Goal: Task Accomplishment & Management: Manage account settings

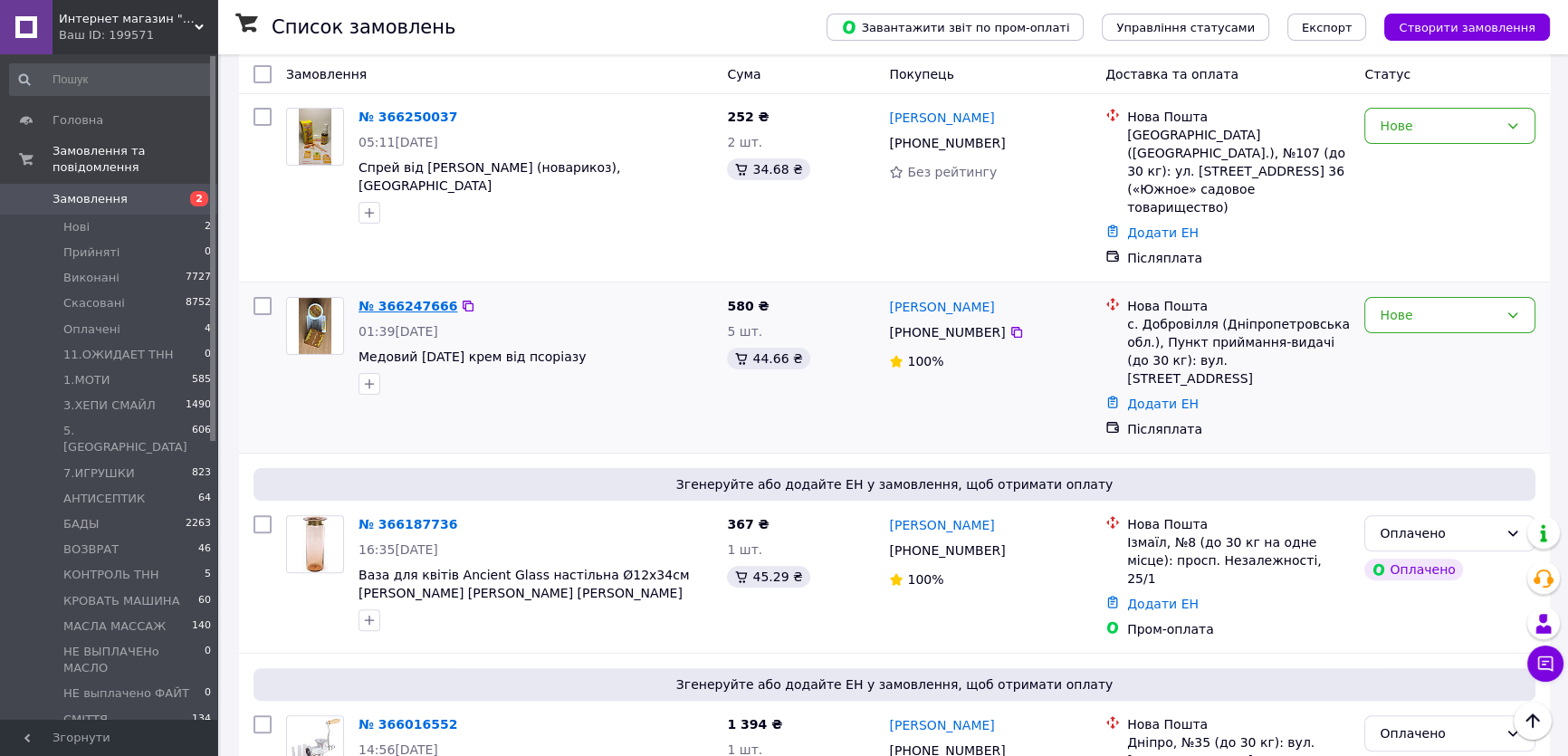
scroll to position [328, 0]
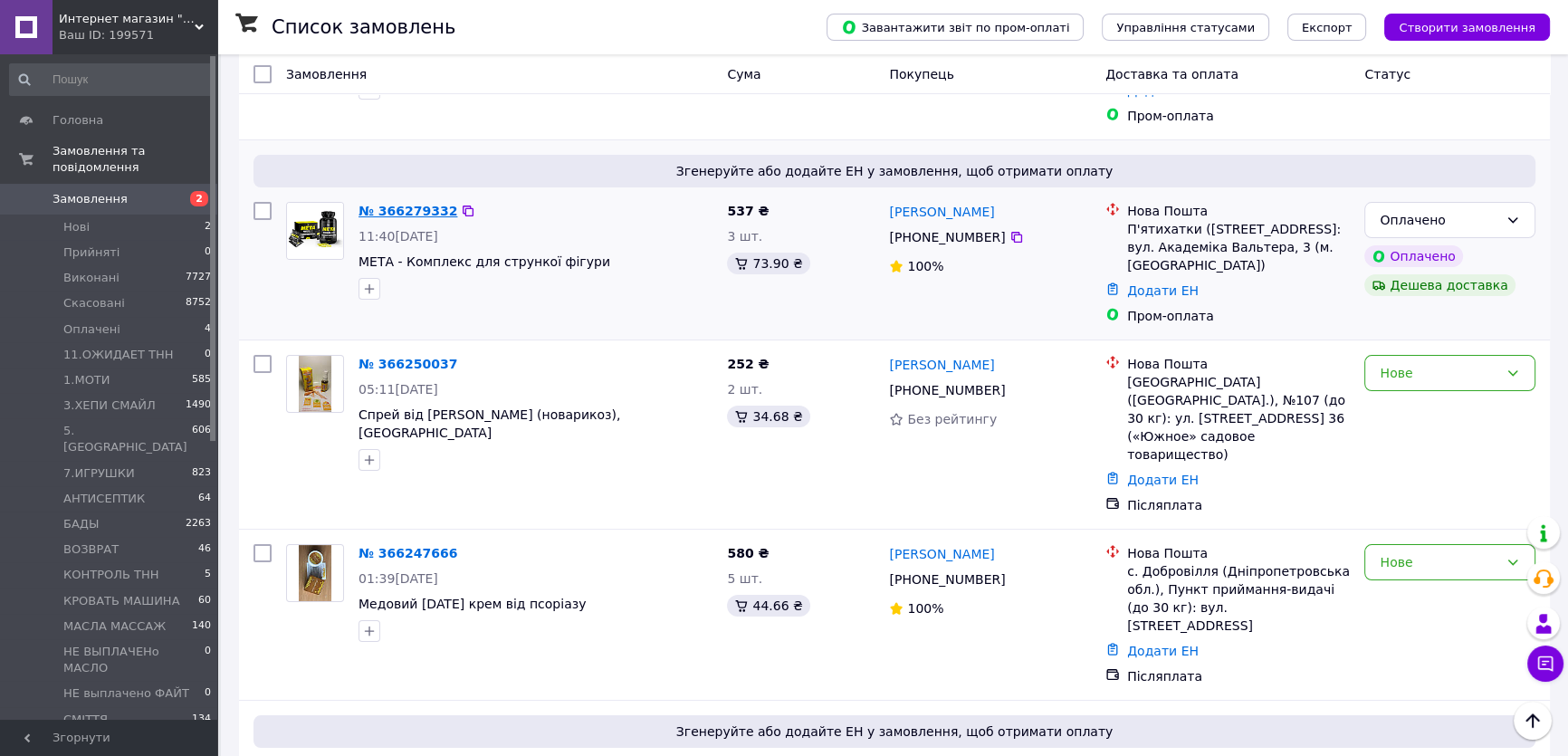
click at [408, 215] on link "№ 366279332" at bounding box center [407, 210] width 98 height 15
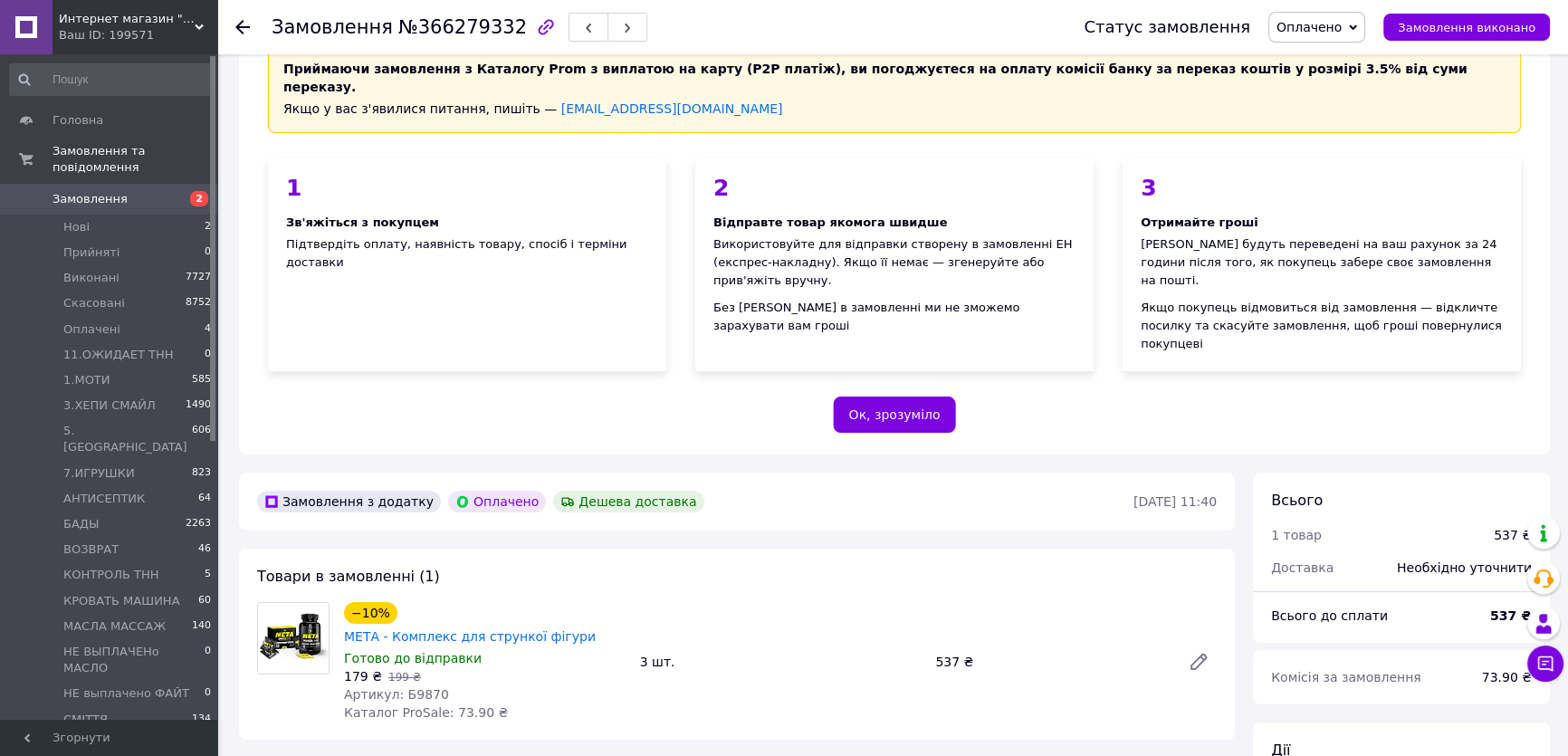
scroll to position [246, 0]
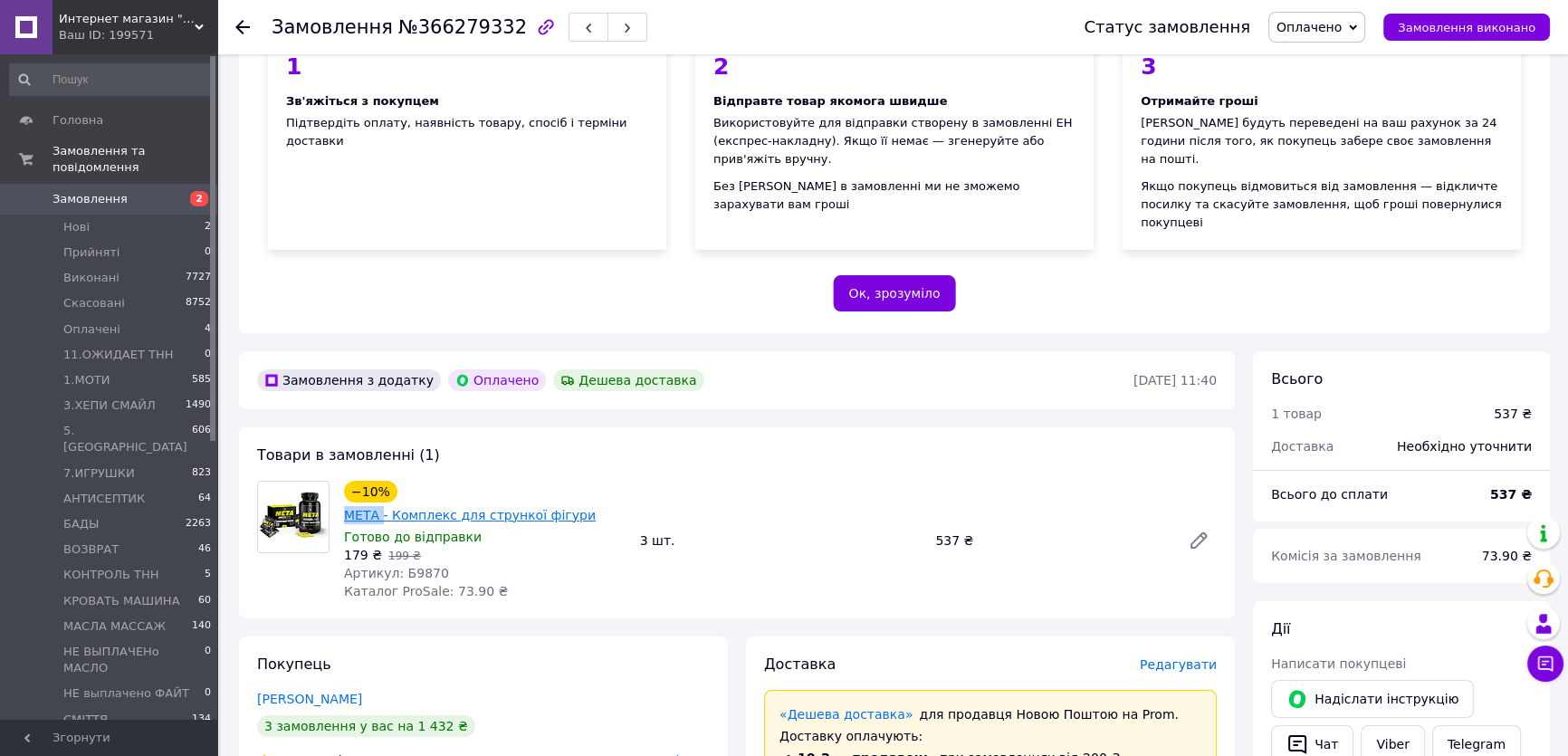
drag, startPoint x: 391, startPoint y: 434, endPoint x: 429, endPoint y: 436, distance: 38.1
click at [429, 479] on div "−10% МЕТА - Комплекс для стрункої фігури" at bounding box center [484, 503] width 285 height 47
click at [644, 428] on div "Товари в замовленні (1) −10% МЕТА - Комплекс для стрункої фігури Готово до відп…" at bounding box center [736, 523] width 995 height 191
click at [611, 428] on div "Товари в замовленні (1) −10% МЕТА - Комплекс для стрункої фігури Готово до відп…" at bounding box center [736, 523] width 995 height 191
drag, startPoint x: 391, startPoint y: 432, endPoint x: 429, endPoint y: 434, distance: 38.1
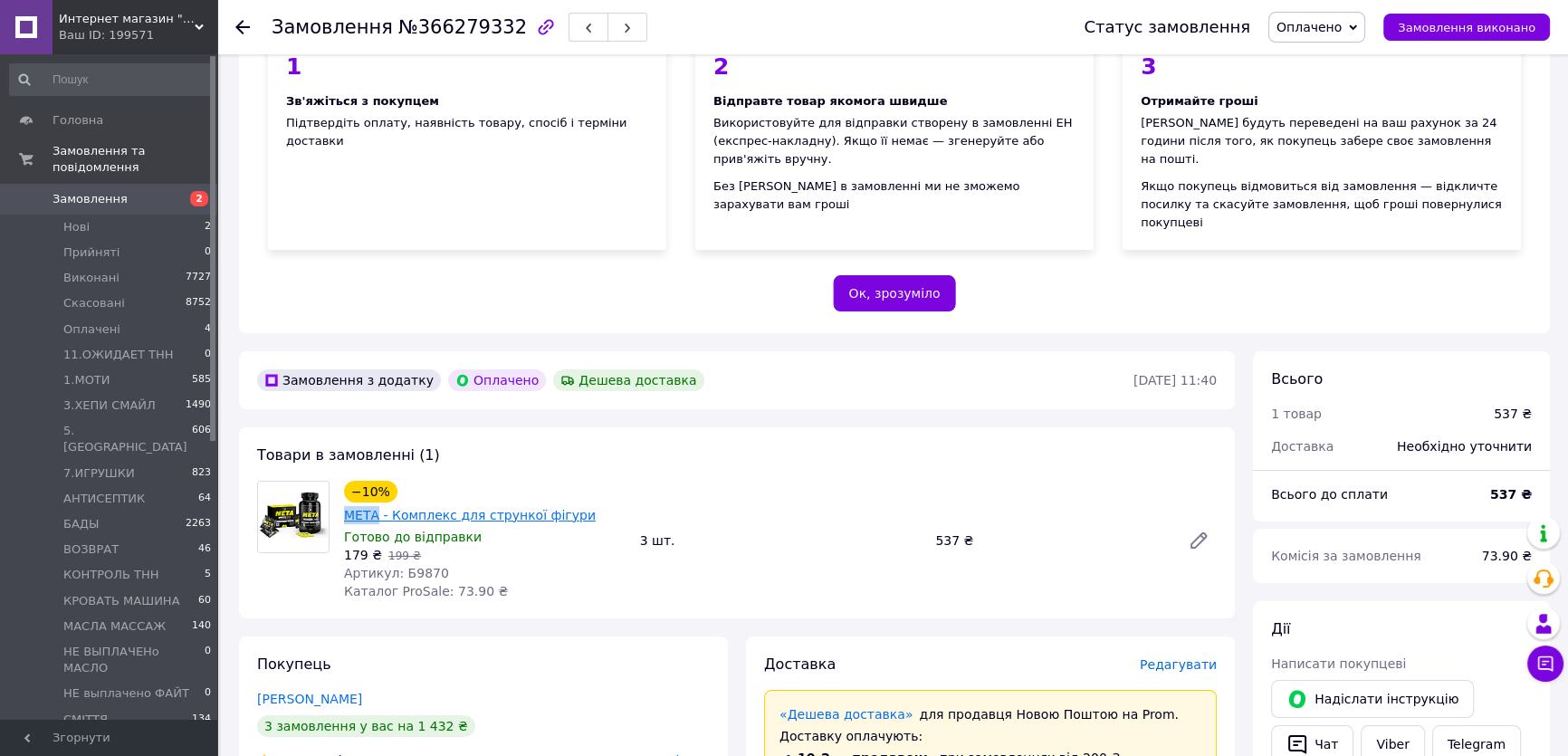
click at [429, 479] on div "−10% МЕТА - Комплекс для стрункої фігури" at bounding box center [484, 503] width 285 height 47
click at [693, 428] on div "Товари в замовленні (1) −10% МЕТА - Комплекс для стрункої фігури Готово до відп…" at bounding box center [736, 523] width 995 height 191
drag, startPoint x: 392, startPoint y: 430, endPoint x: 429, endPoint y: 431, distance: 37.0
click at [429, 505] on div "МЕТА - Комплекс для стрункої фігури" at bounding box center [469, 515] width 255 height 21
copy link "МЕТА"
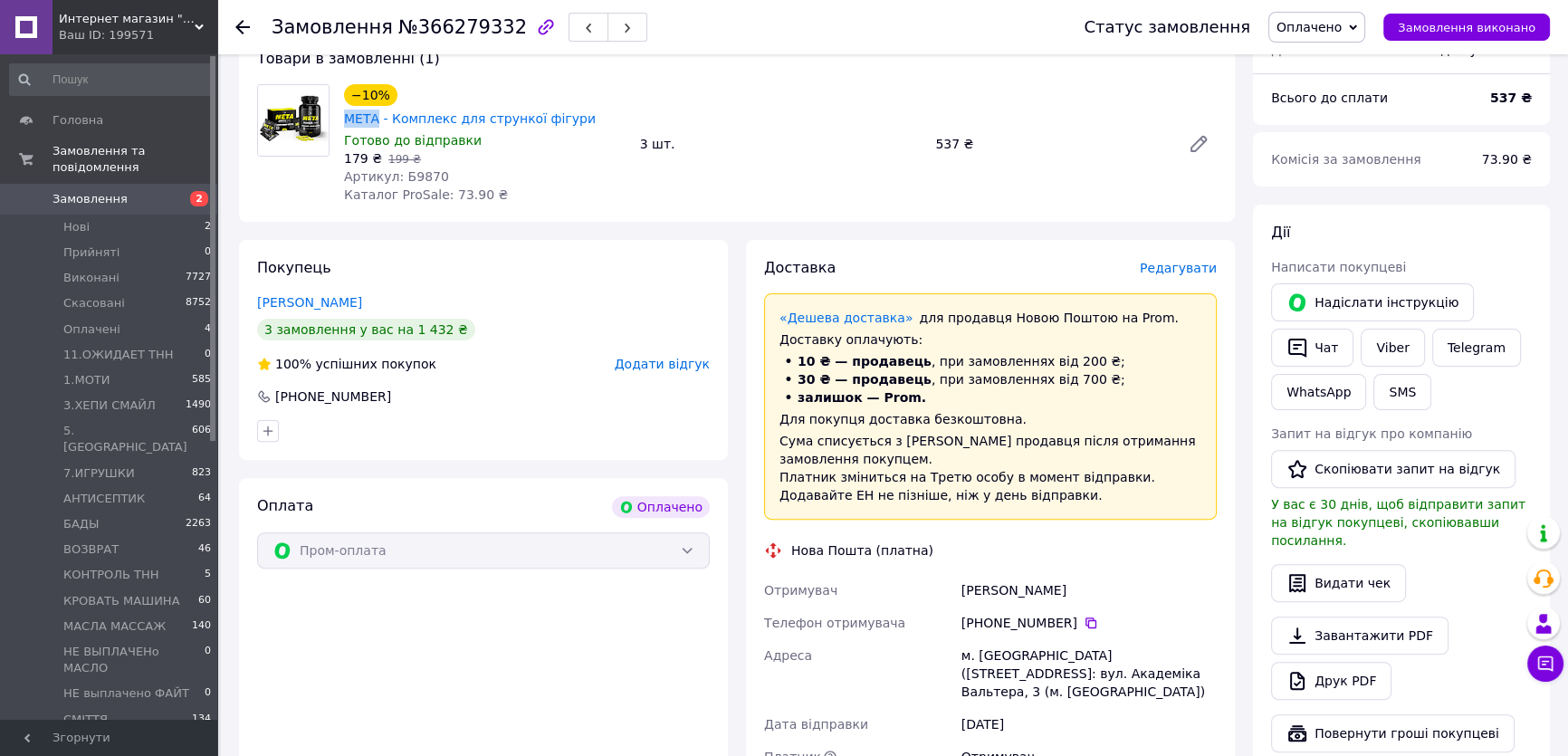
scroll to position [823, 0]
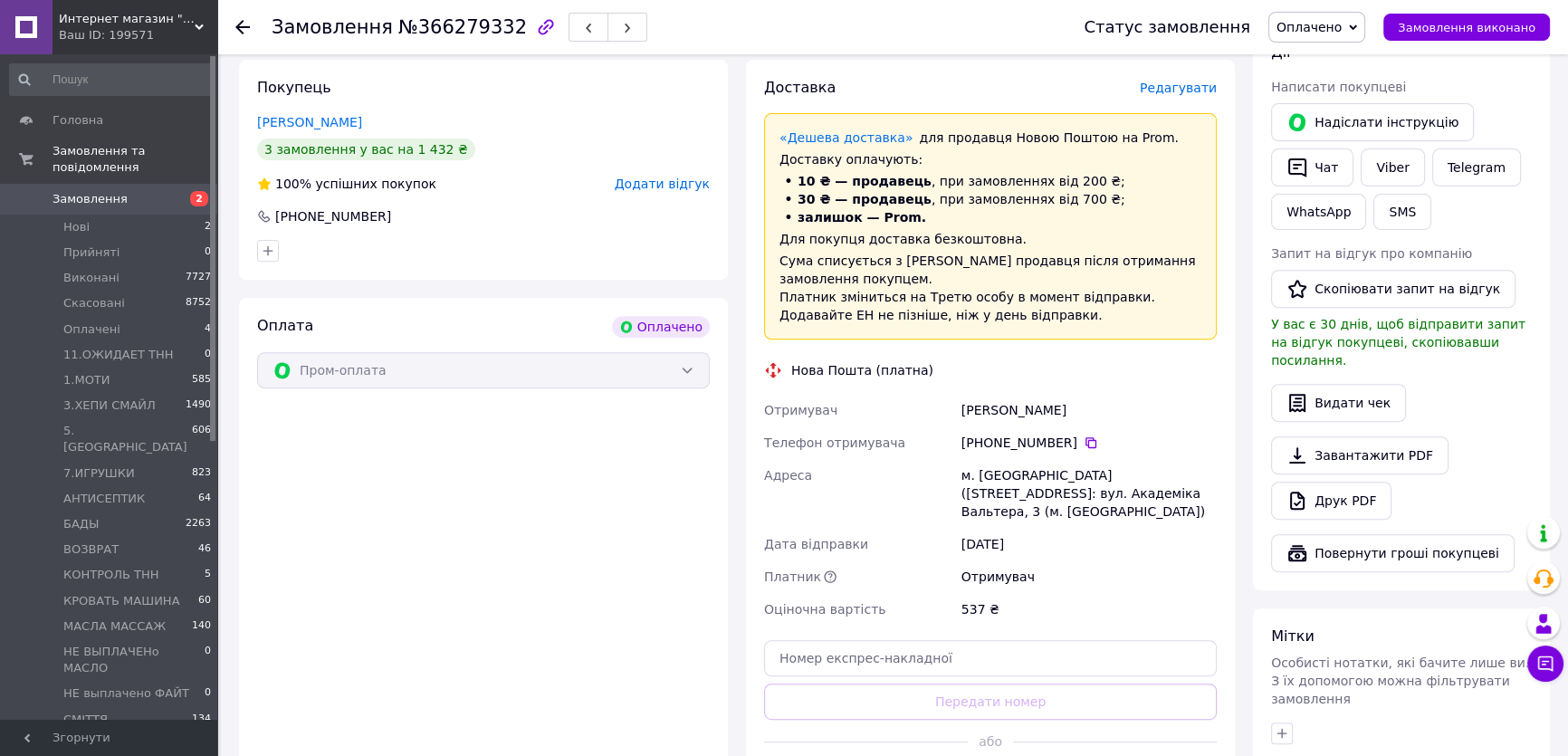
drag, startPoint x: 954, startPoint y: 332, endPoint x: 1086, endPoint y: 331, distance: 132.0
click at [1086, 394] on div "Отримувач Куклина Марина Телефон отримувача +380 99 309 52 77   Адреса м. П'яти…" at bounding box center [990, 510] width 460 height 232
copy div "Отримувач Куклина Марина"
drag, startPoint x: 1035, startPoint y: 366, endPoint x: 986, endPoint y: 366, distance: 49.0
click at [986, 434] on div "[PHONE_NUMBER]" at bounding box center [1089, 442] width 255 height 19
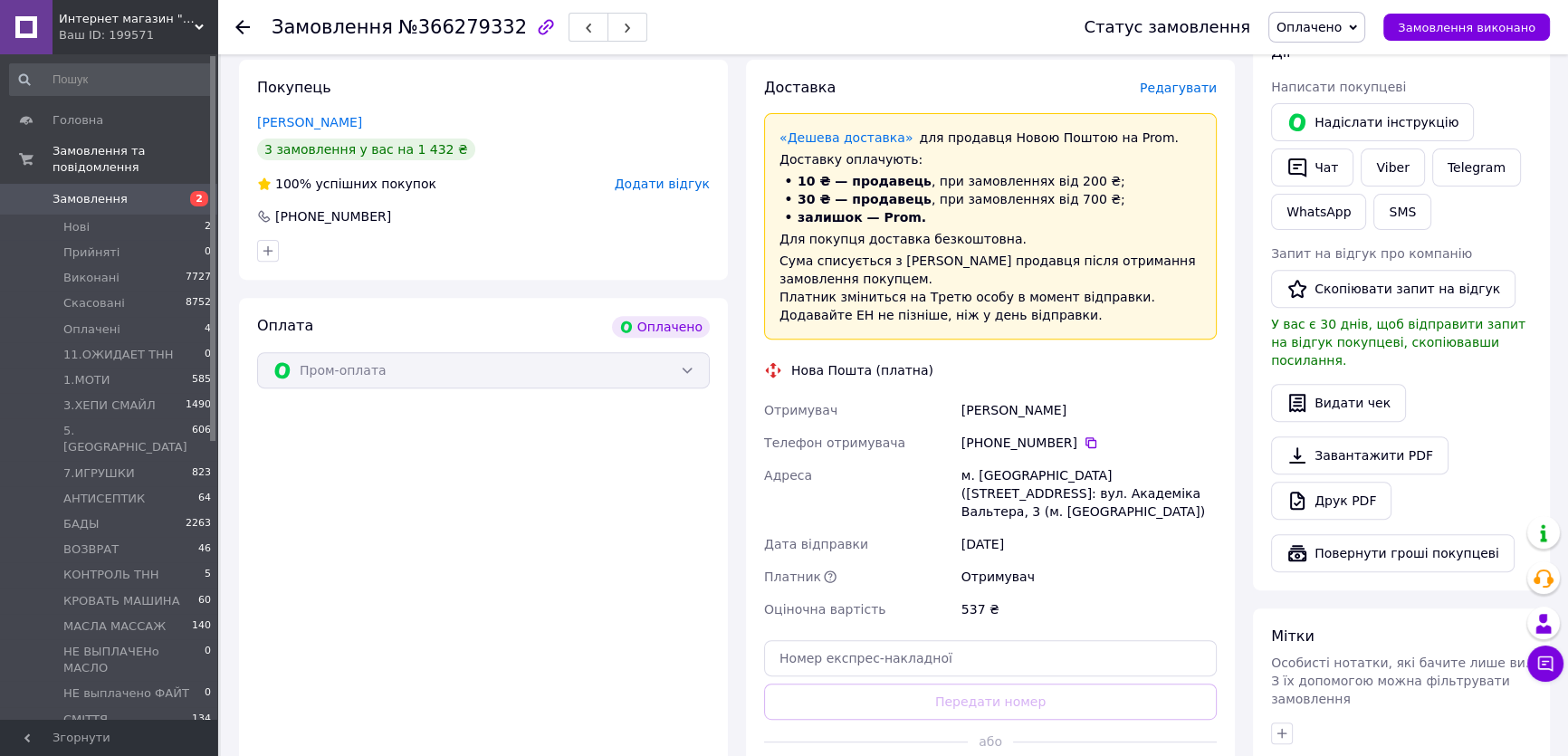
drag, startPoint x: 1041, startPoint y: 352, endPoint x: 1023, endPoint y: 362, distance: 20.6
copy div "0 99 309 52 77"
click at [995, 459] on div "м. [GEOGRAPHIC_DATA] ([STREET_ADDRESS]: вул. Академіка Вальтера, 3 (м. [GEOGRAP…" at bounding box center [1089, 493] width 263 height 69
copy div "П'ятихатки"
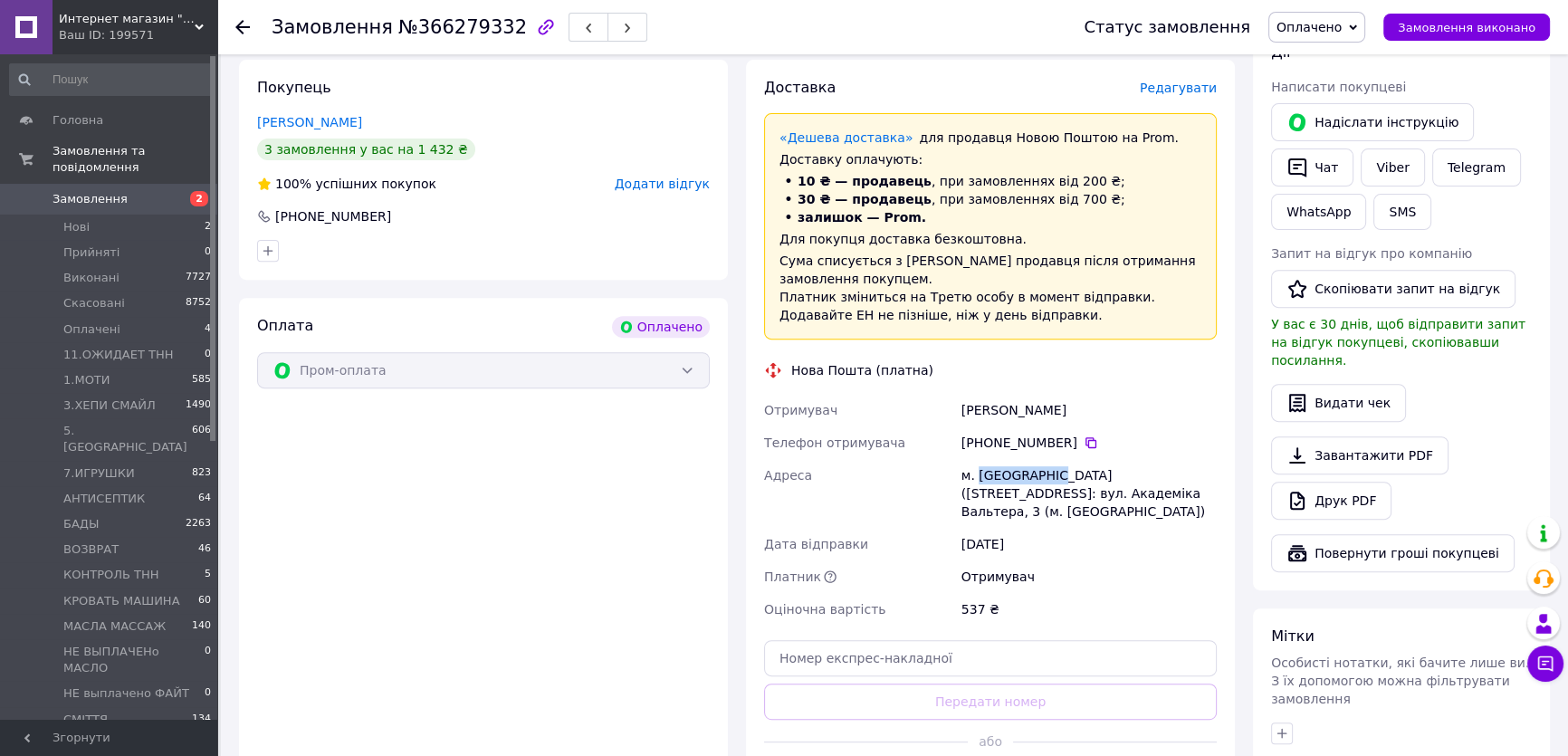
click at [1341, 26] on span "Оплачено" at bounding box center [1308, 26] width 65 height 15
click at [1362, 141] on li "11.ОЖИДАЕТ ТНН" at bounding box center [1350, 145] width 162 height 27
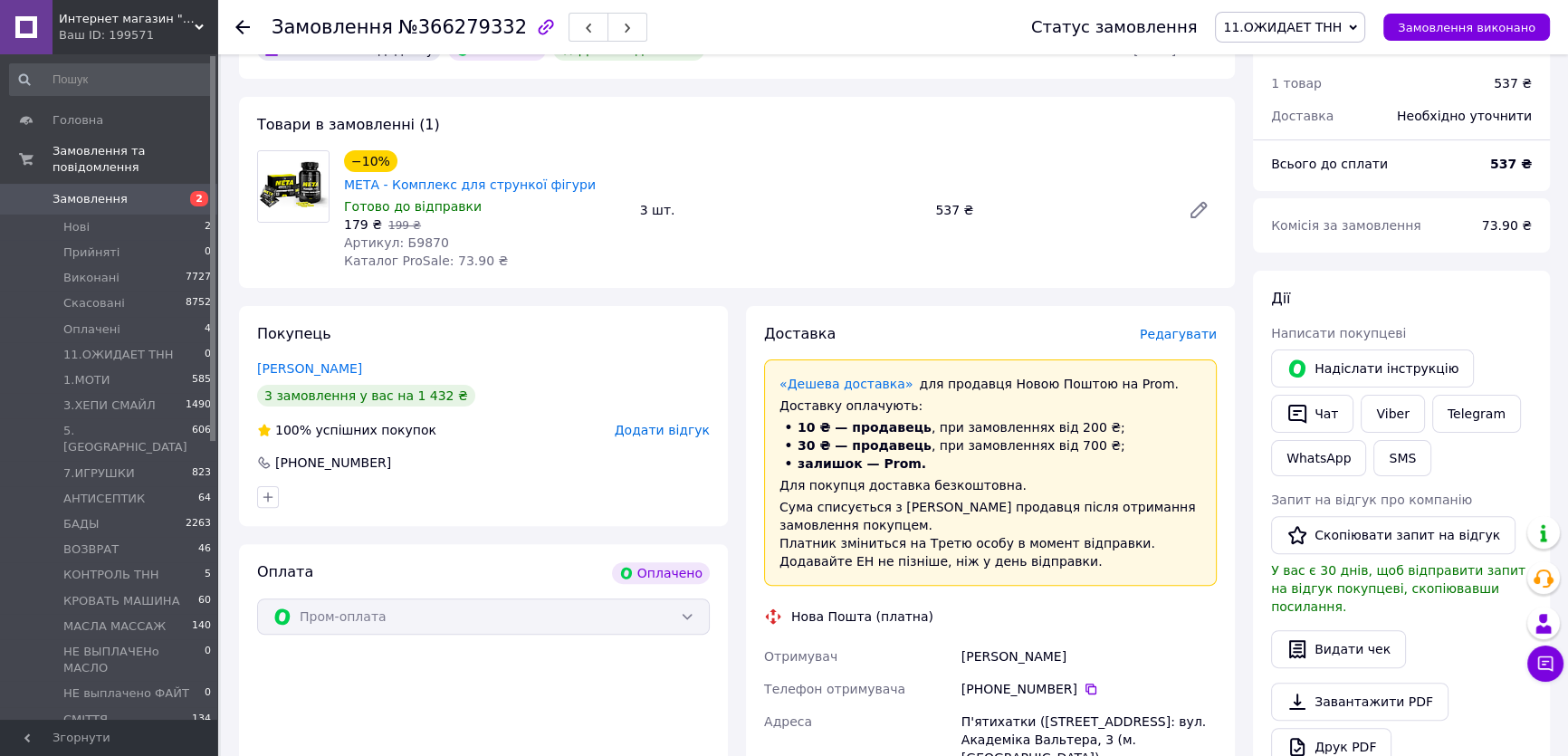
scroll to position [740, 0]
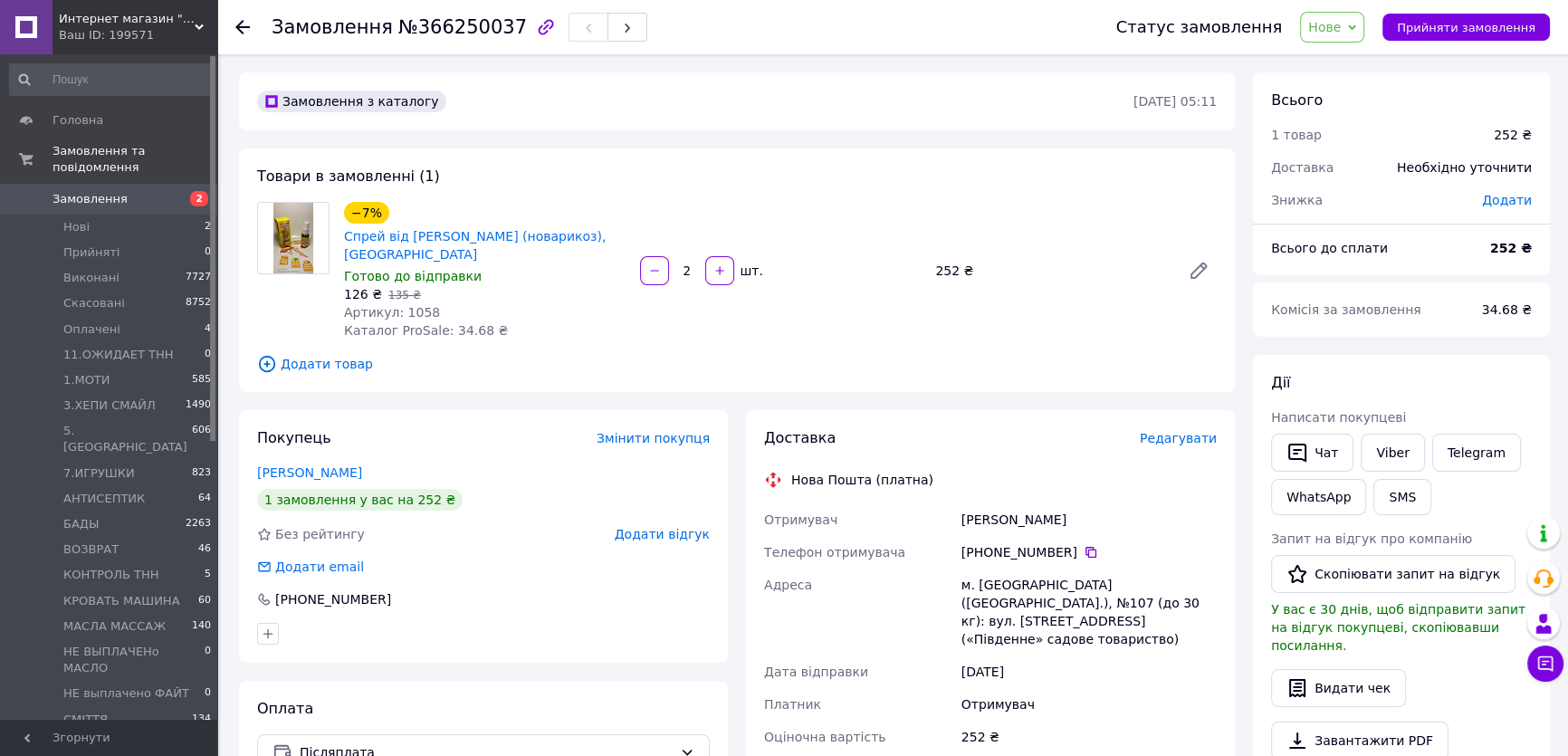
click at [1337, 22] on span "Нове" at bounding box center [1324, 26] width 32 height 15
click at [1359, 62] on li "Прийнято" at bounding box center [1382, 63] width 162 height 27
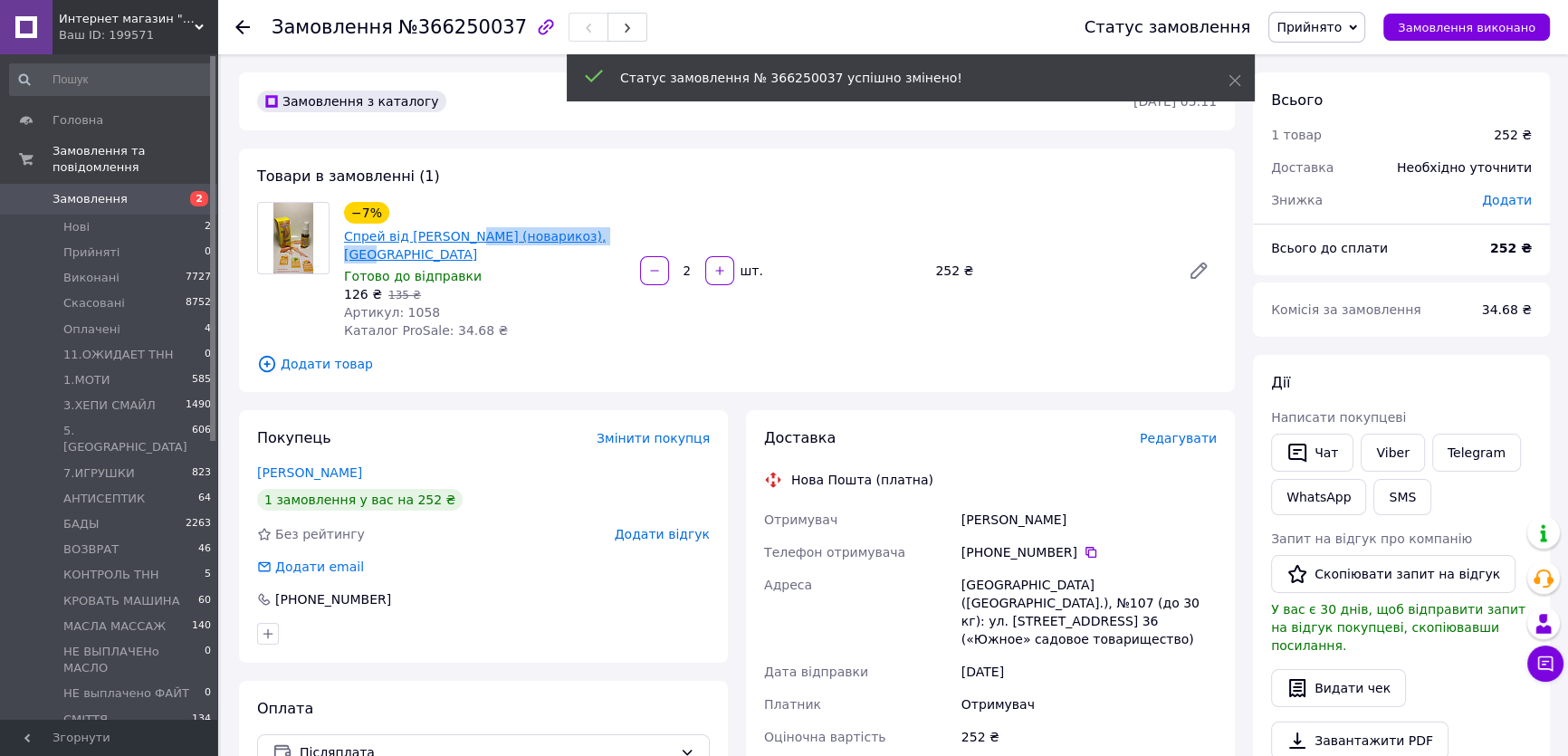
drag, startPoint x: 616, startPoint y: 234, endPoint x: 461, endPoint y: 232, distance: 155.0
click at [461, 232] on span "Спрей від [PERSON_NAME] (новарикоз), [GEOGRAPHIC_DATA]" at bounding box center [484, 245] width 281 height 36
copy link "NOVARIKOZ (новарикоз),"
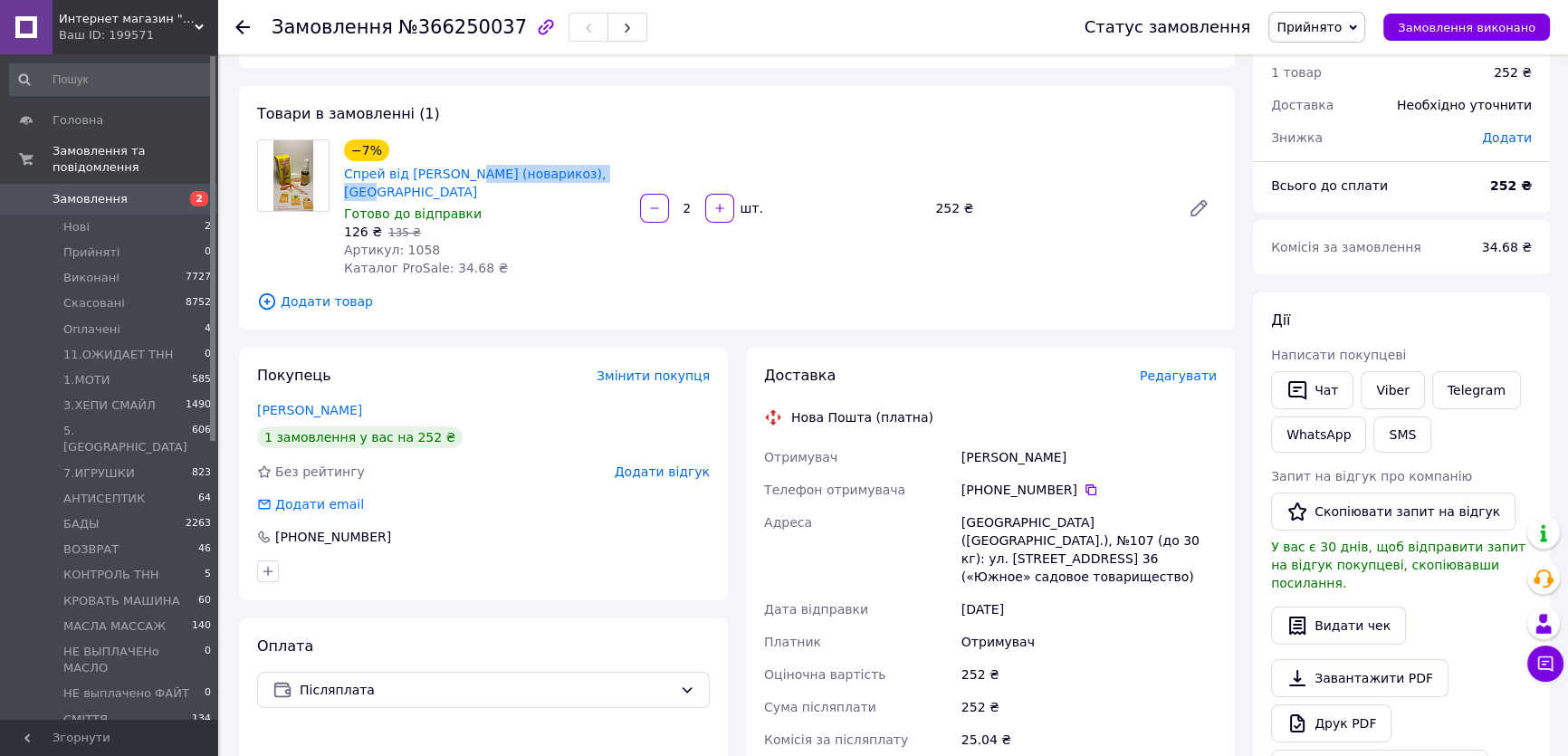
scroll to position [164, 0]
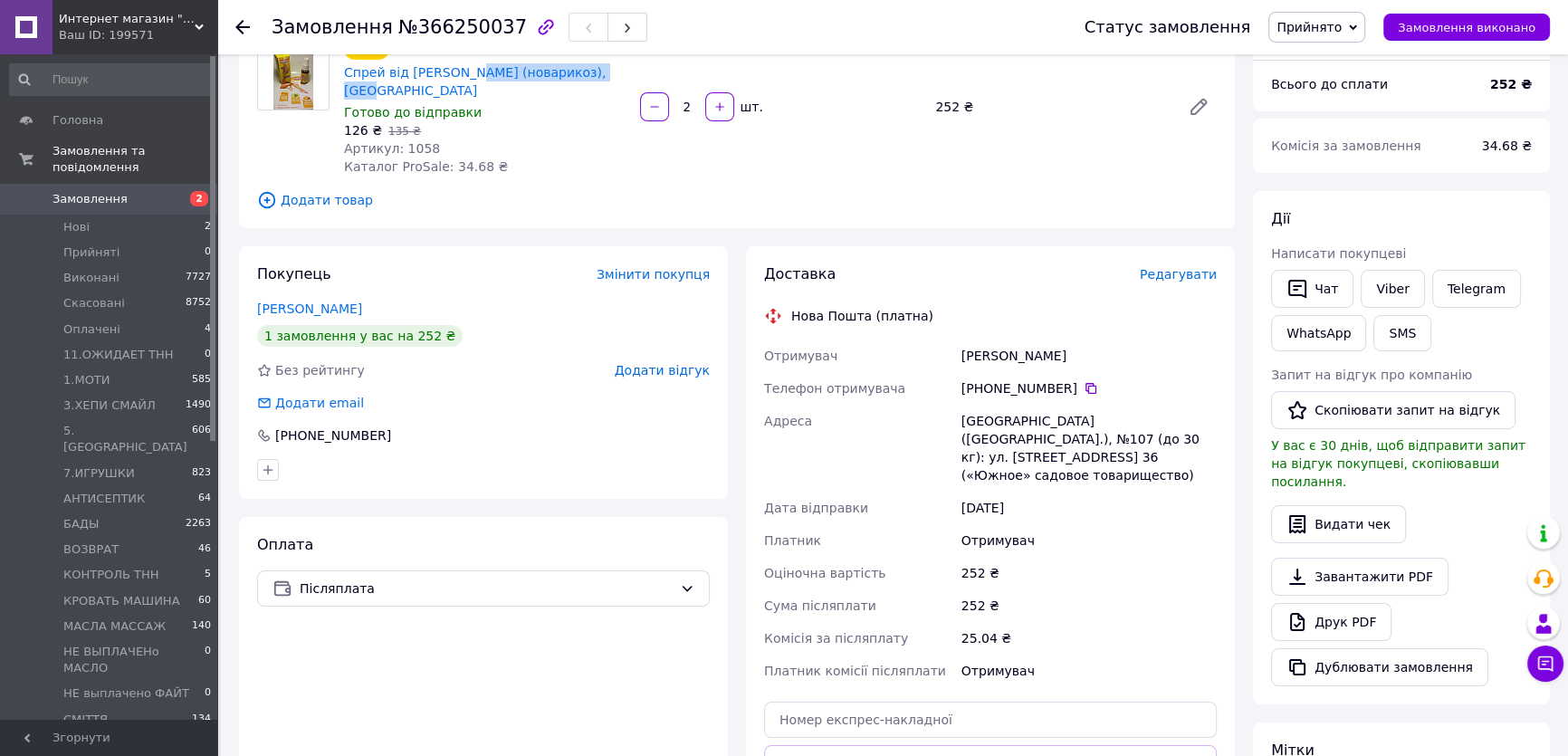
drag, startPoint x: 955, startPoint y: 363, endPoint x: 1075, endPoint y: 348, distance: 120.9
click at [1075, 348] on div "Отримувач Печериця Сергій Телефон отримувача +380 95 940 89 70   Адреса Киев (К…" at bounding box center [990, 513] width 460 height 348
copy div "Отримувач Печериця Сергій"
drag, startPoint x: 1064, startPoint y: 386, endPoint x: 1121, endPoint y: 22, distance: 368.4
click at [984, 380] on div "[PHONE_NUMBER]" at bounding box center [1089, 388] width 255 height 19
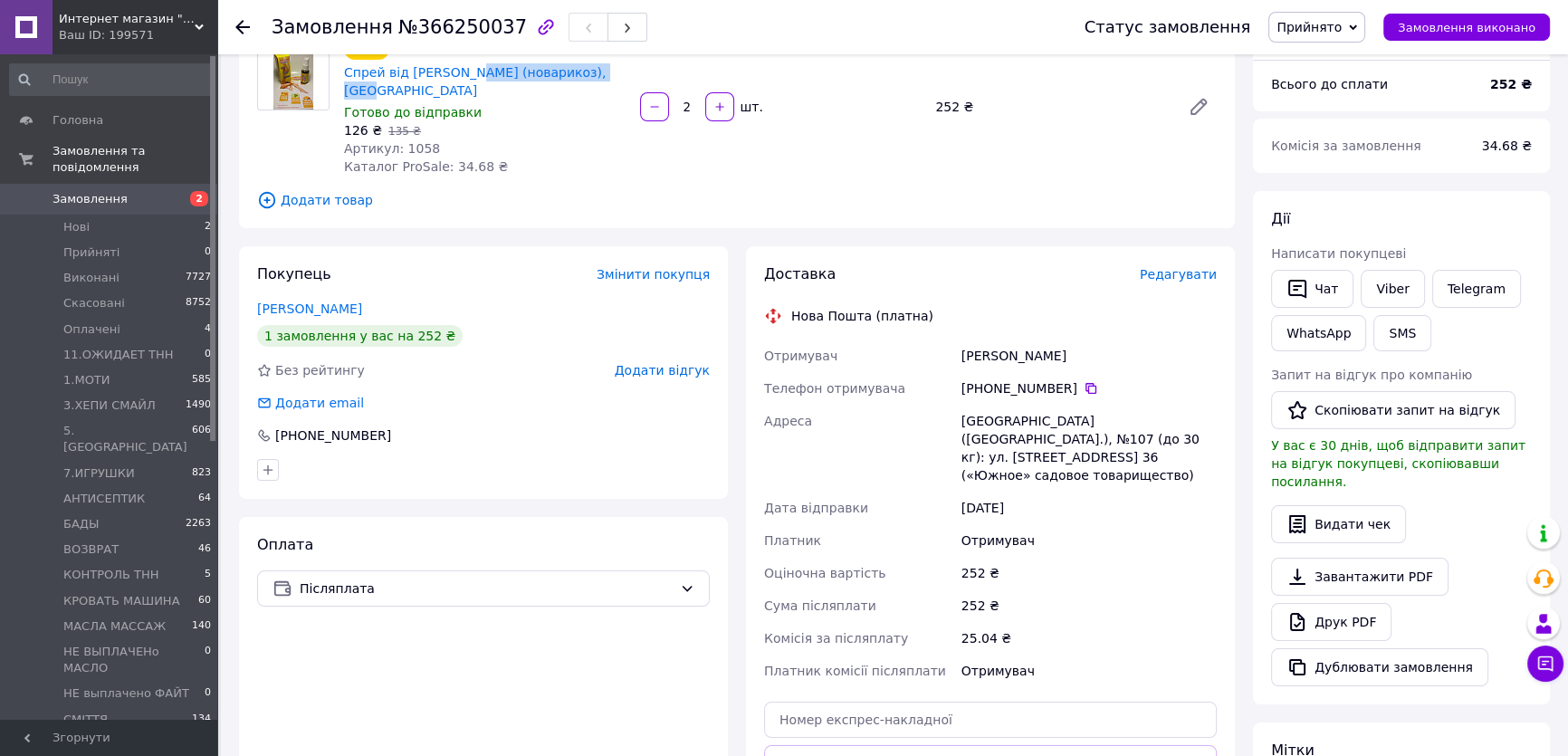
copy div "0 95 940 89 70"
click at [1303, 13] on span "Прийнято" at bounding box center [1316, 27] width 96 height 31
click at [1333, 146] on li "11.ОЖИДАЕТ ТНН" at bounding box center [1350, 145] width 162 height 27
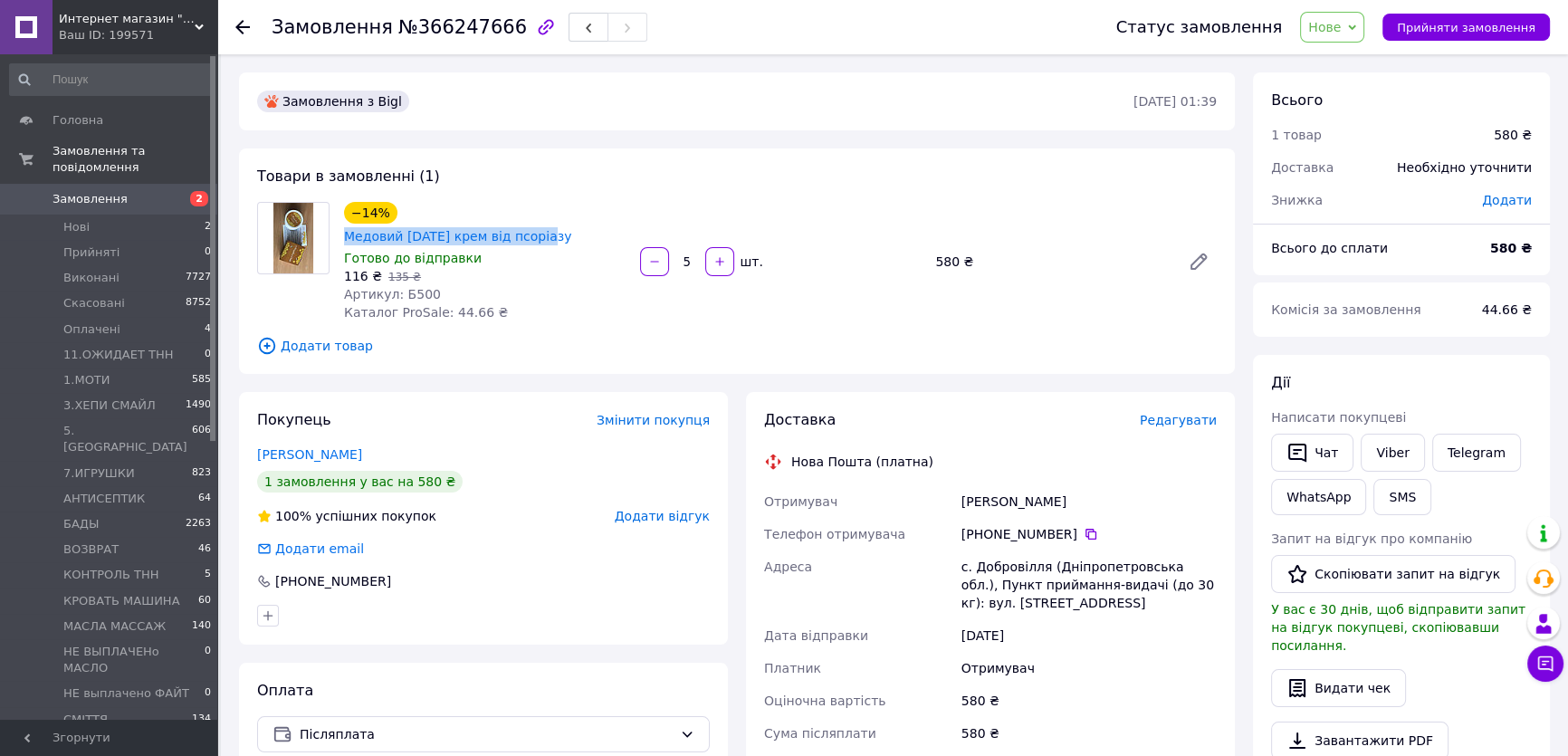
drag, startPoint x: 596, startPoint y: 210, endPoint x: 634, endPoint y: 201, distance: 39.1
click at [398, 211] on div "−14% Медовий [DATE] крем від псоріазу" at bounding box center [484, 223] width 285 height 47
click at [1339, 15] on span "Нове" at bounding box center [1332, 27] width 64 height 31
click at [1351, 169] on li "11.ОЖИДАЕТ ТНН" at bounding box center [1382, 172] width 162 height 27
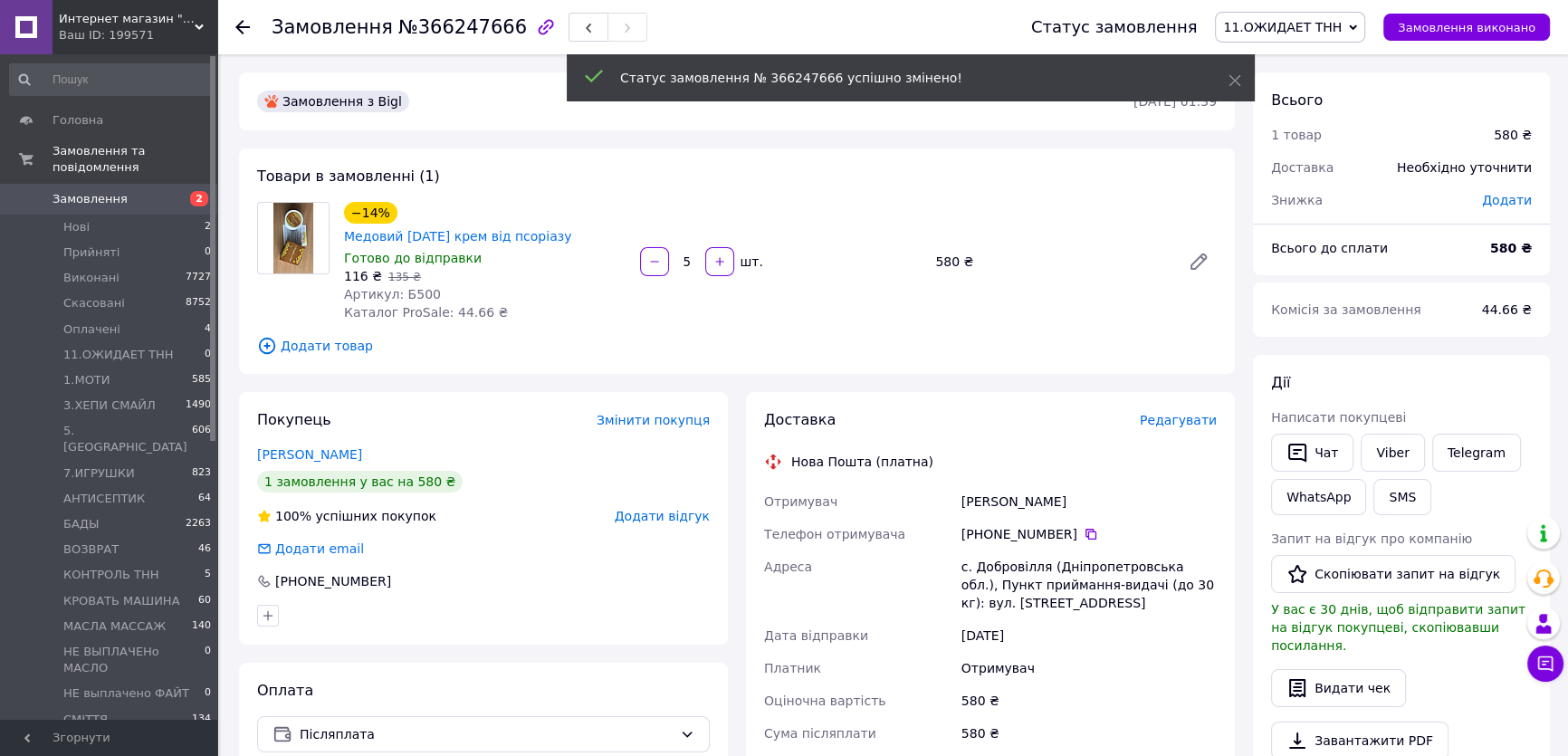
drag, startPoint x: 955, startPoint y: 481, endPoint x: 1074, endPoint y: 472, distance: 119.3
click at [1074, 485] on div "Отримувач Гусак Валентин Телефон отримувача +380 96 844 31 23   Адреса с. Добро…" at bounding box center [990, 650] width 460 height 329
copy div "Отримувач Гусак Валентин"
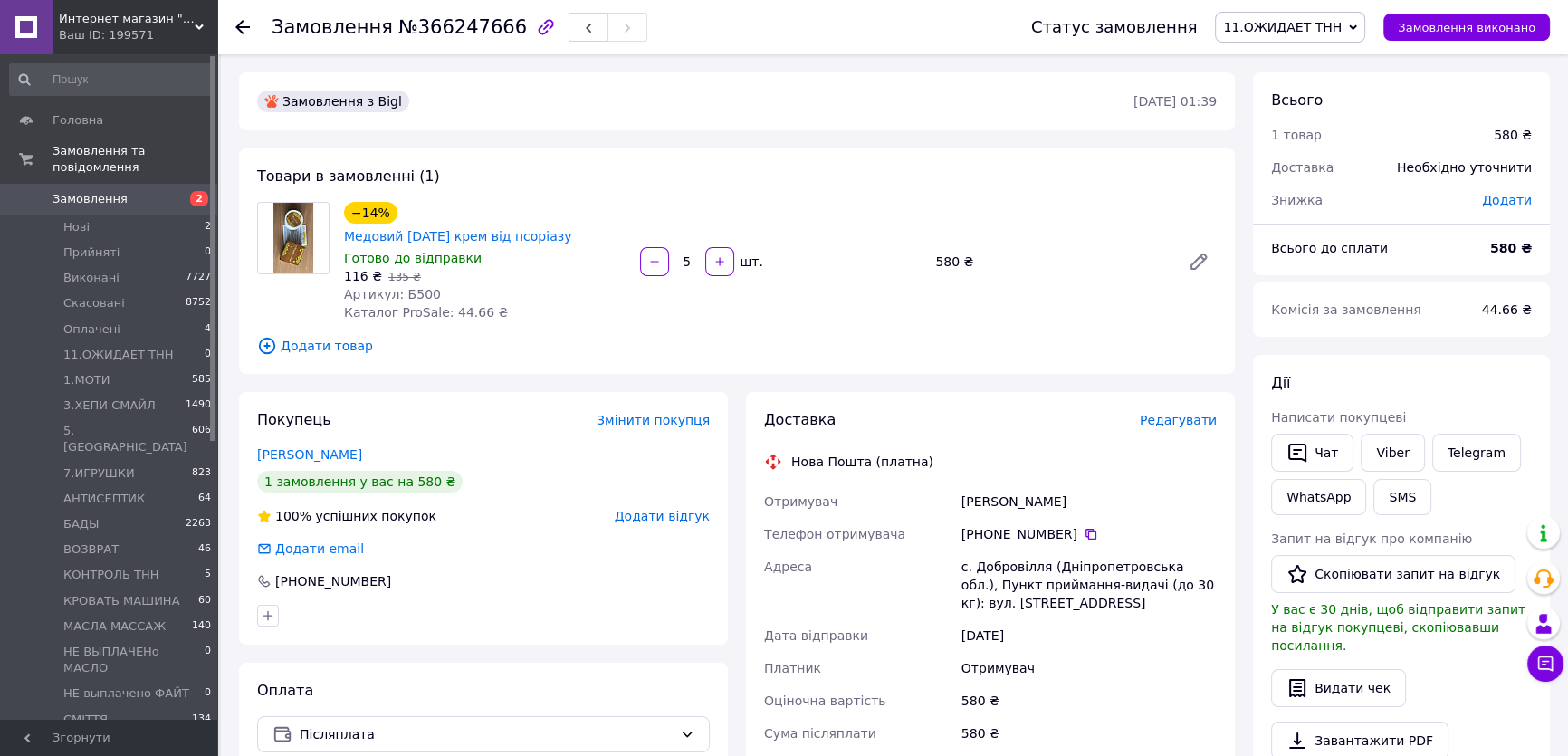
drag, startPoint x: 1066, startPoint y: 510, endPoint x: 981, endPoint y: 510, distance: 85.0
click at [981, 525] on div "+380 96 844 31 23" at bounding box center [1089, 534] width 255 height 19
copy div "0 96 844 31 23"
click at [992, 550] on div "с. Добровілля (Дніпропетровська обл.), Пункт приймання-видачі (до 30 кг): вул. …" at bounding box center [1089, 585] width 263 height 69
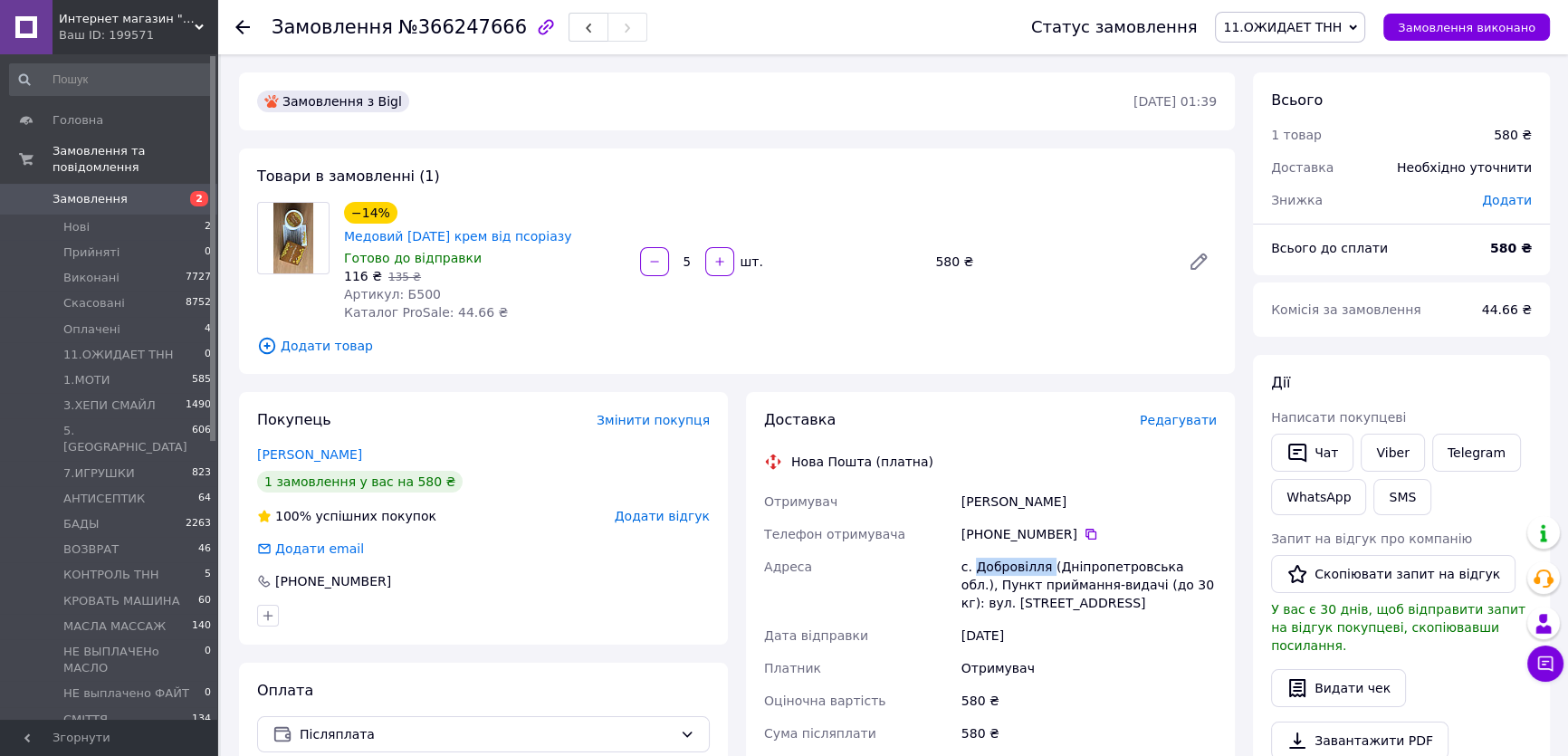
copy div "Добровілля"
click at [1059, 392] on div "Доставка Редагувати Нова Пошта (платна) Отримувач Гусак Валентин Телефон отриму…" at bounding box center [990, 699] width 489 height 616
drag, startPoint x: 977, startPoint y: 547, endPoint x: 1045, endPoint y: 541, distance: 68.3
click at [1045, 550] on div "с. Добровілля (Дніпропетровська обл.), Пункт приймання-видачі (до 30 кг): вул. …" at bounding box center [1089, 585] width 263 height 69
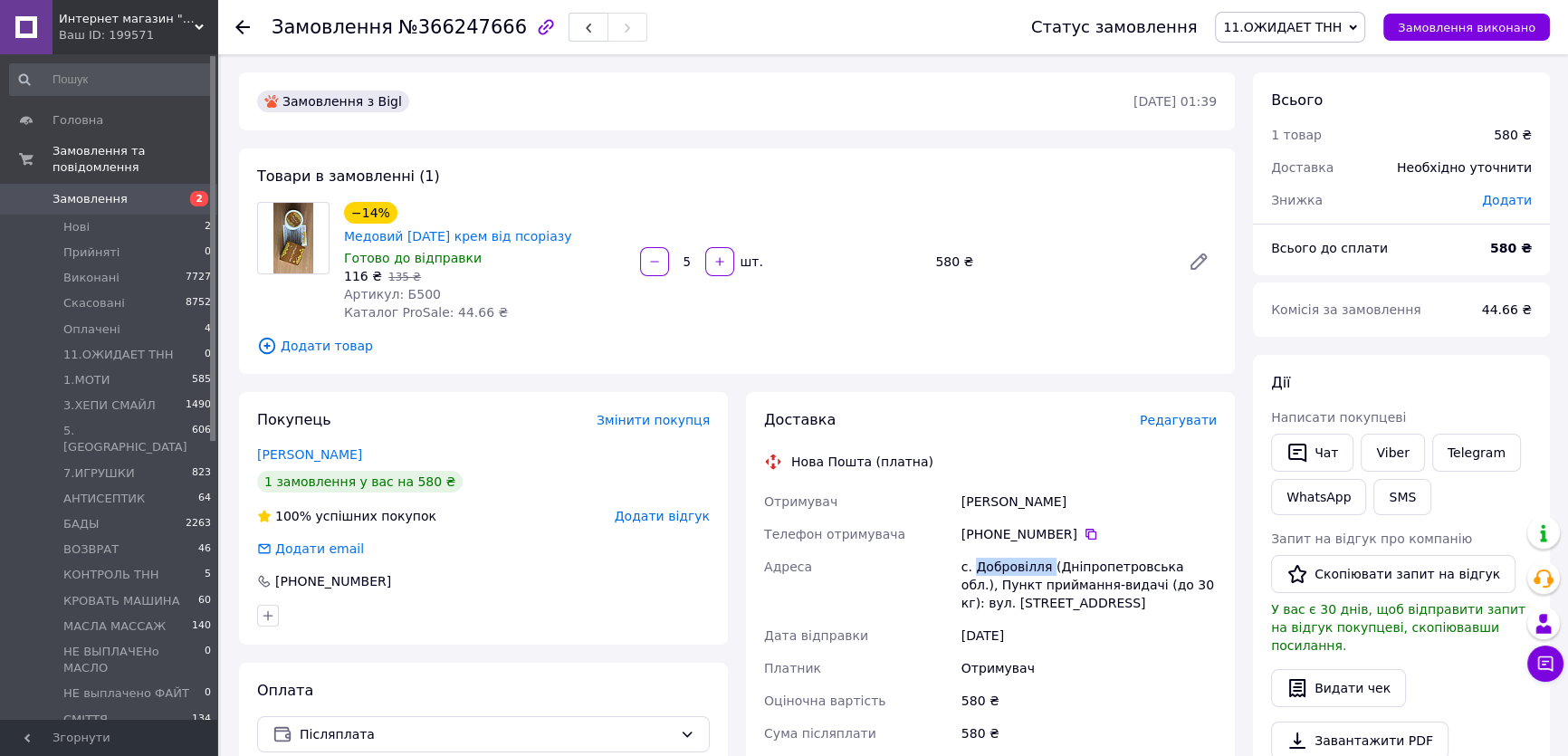
copy div "Добровілля"
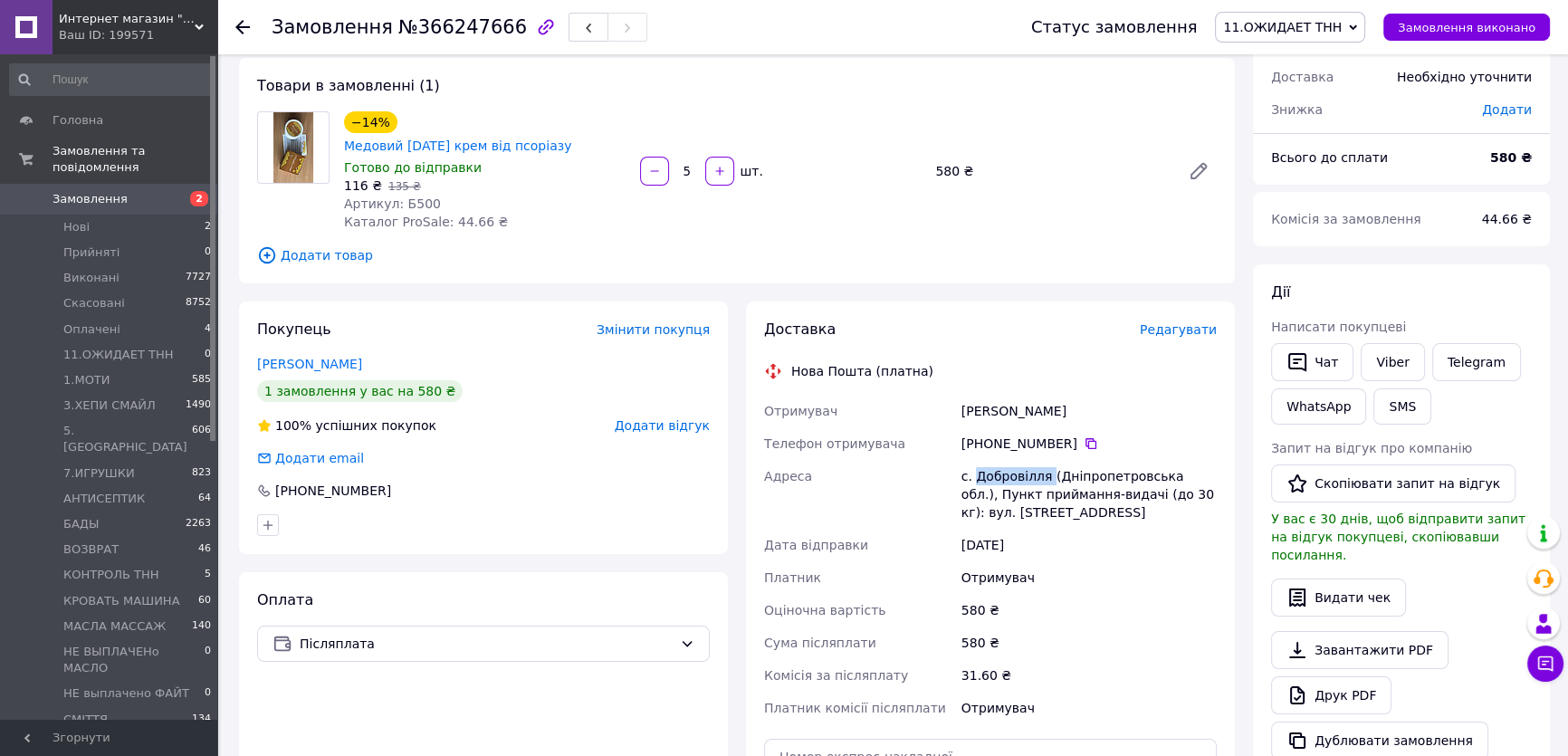
scroll to position [164, 0]
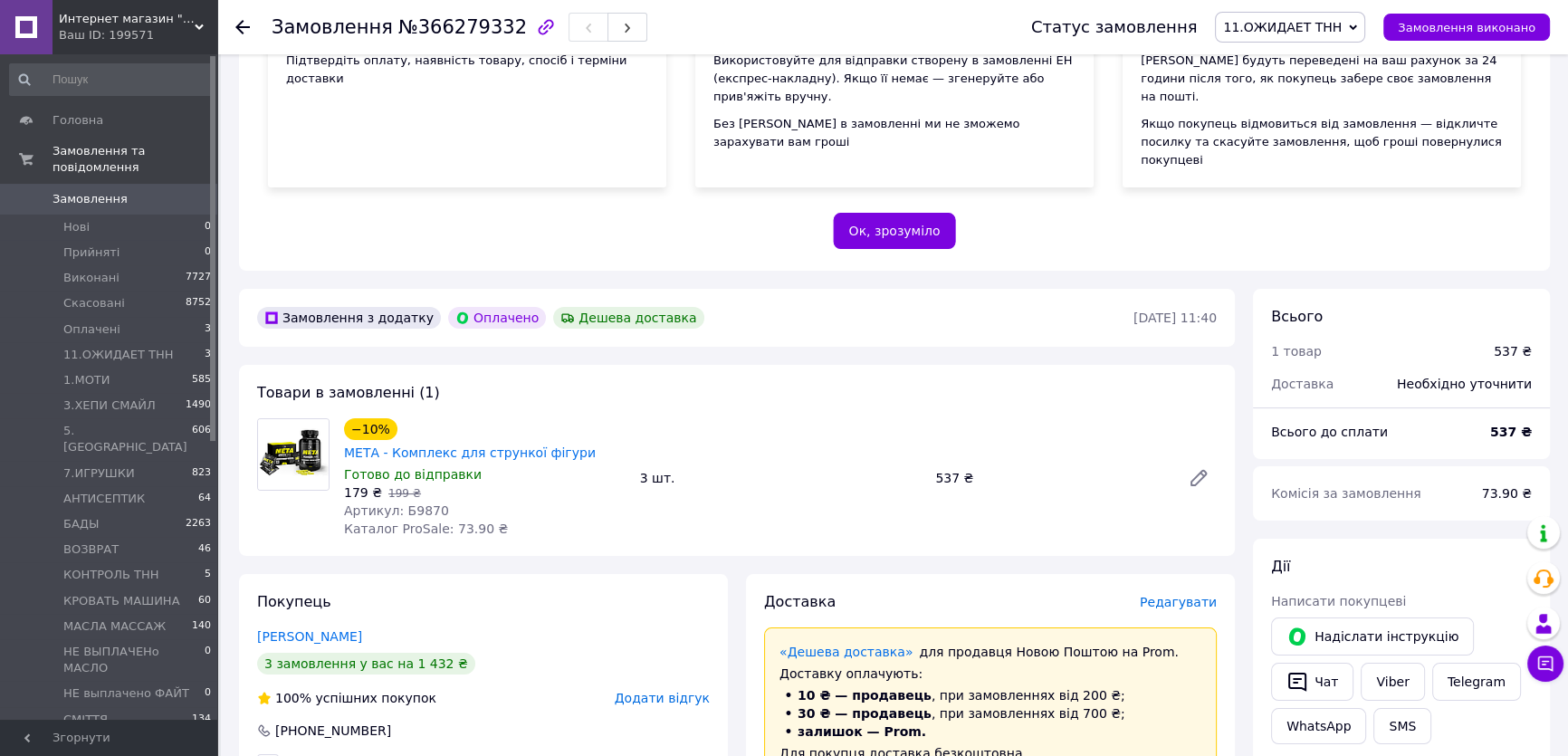
scroll to position [328, 0]
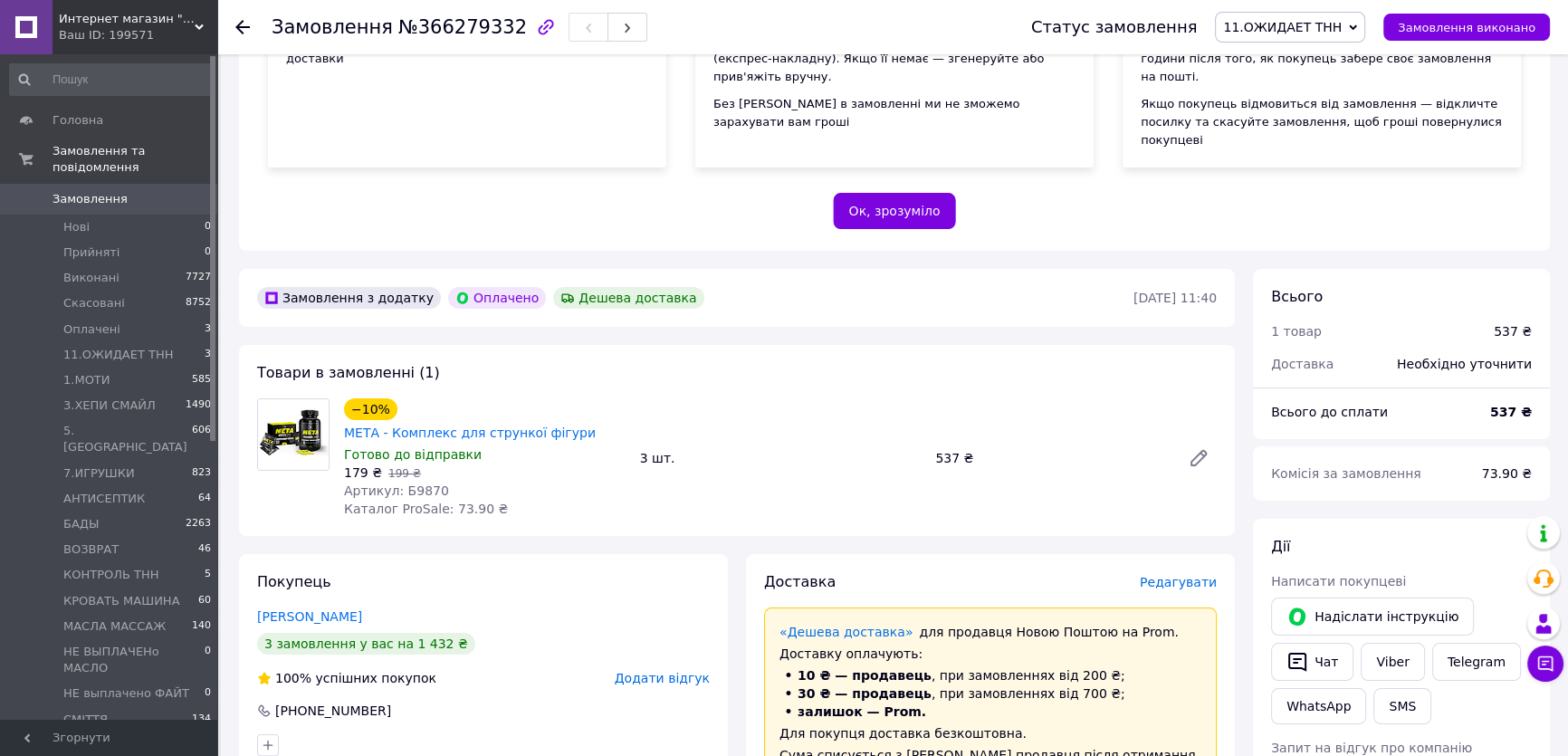
click at [142, 191] on span "Замовлення" at bounding box center [110, 199] width 115 height 17
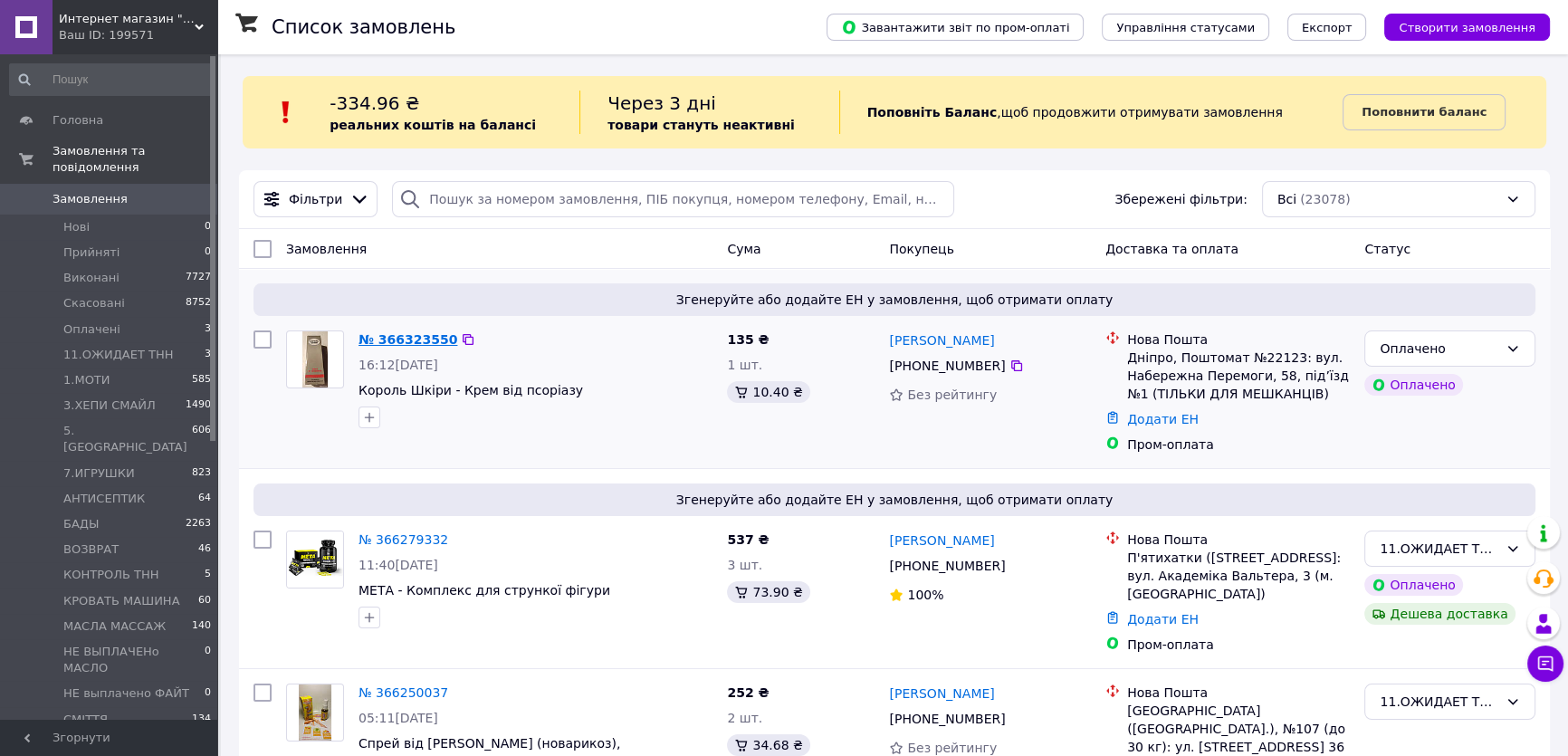
click at [408, 339] on link "№ 366323550" at bounding box center [407, 339] width 98 height 15
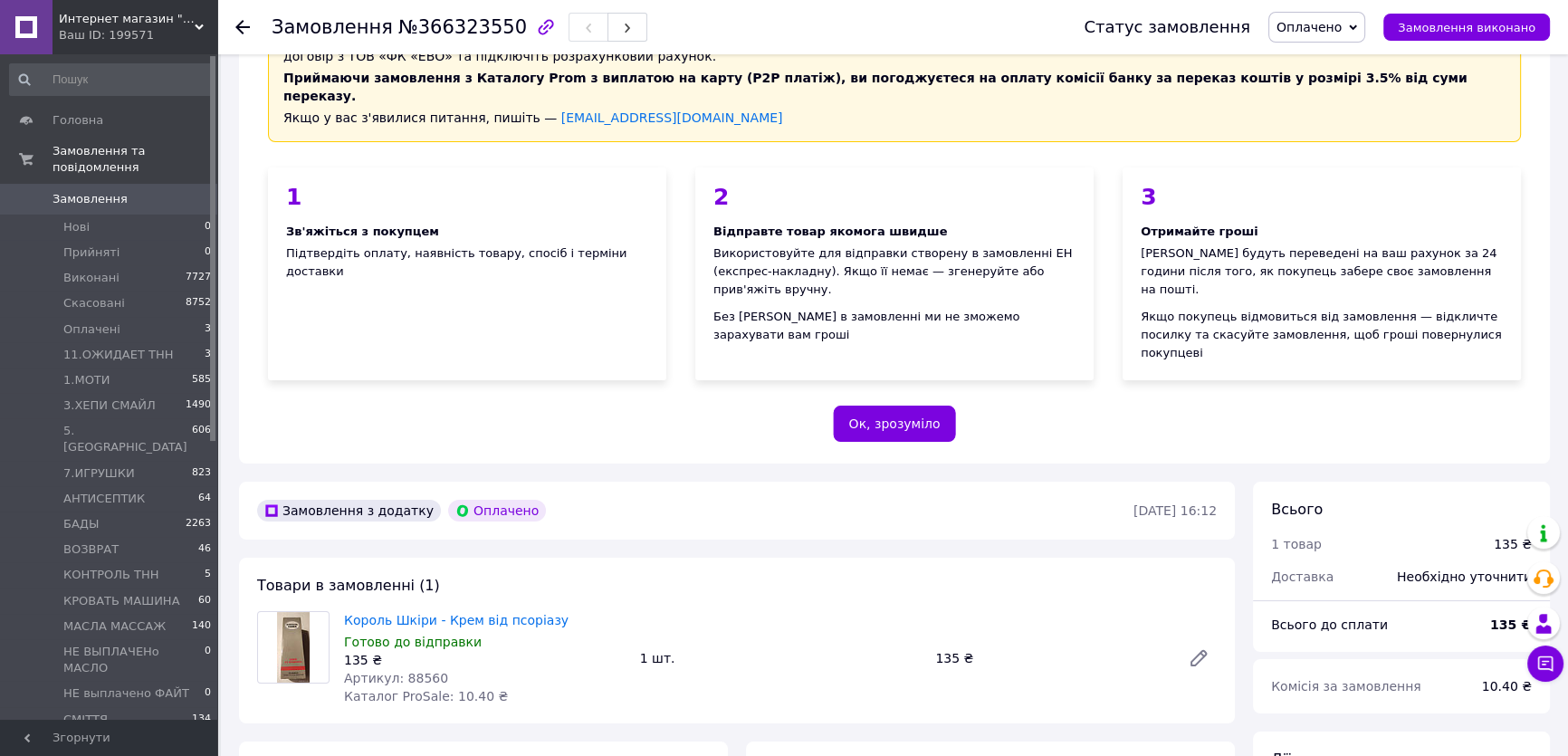
scroll to position [164, 0]
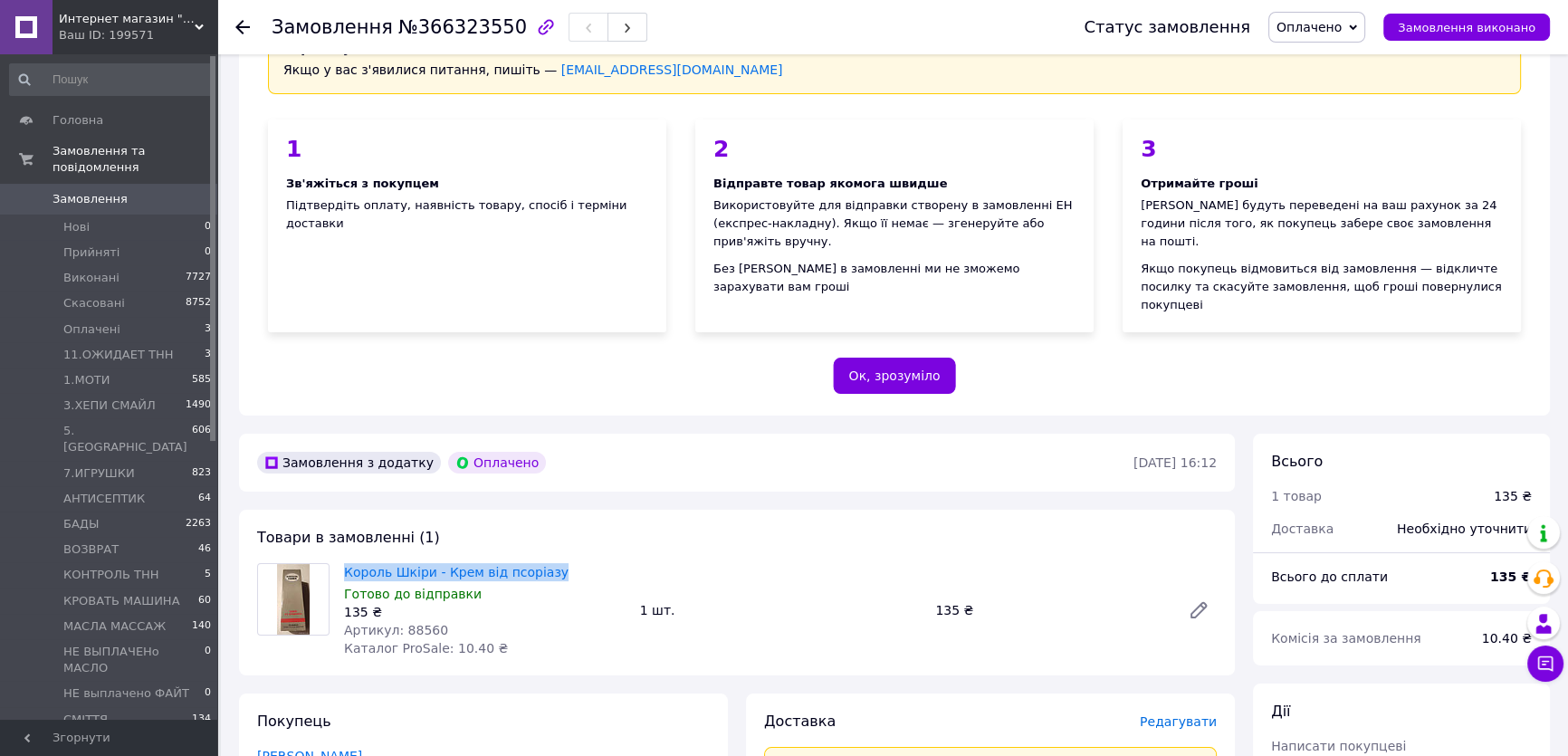
drag, startPoint x: 335, startPoint y: 517, endPoint x: 552, endPoint y: 516, distance: 217.0
click at [552, 563] on div "Король Шкіри - Крем від псоріазу Готово до відправки 135 ₴ Артикул: 88560 Катал…" at bounding box center [737, 610] width 974 height 94
copy div "Король Шкіри - Крем від псоріазу"
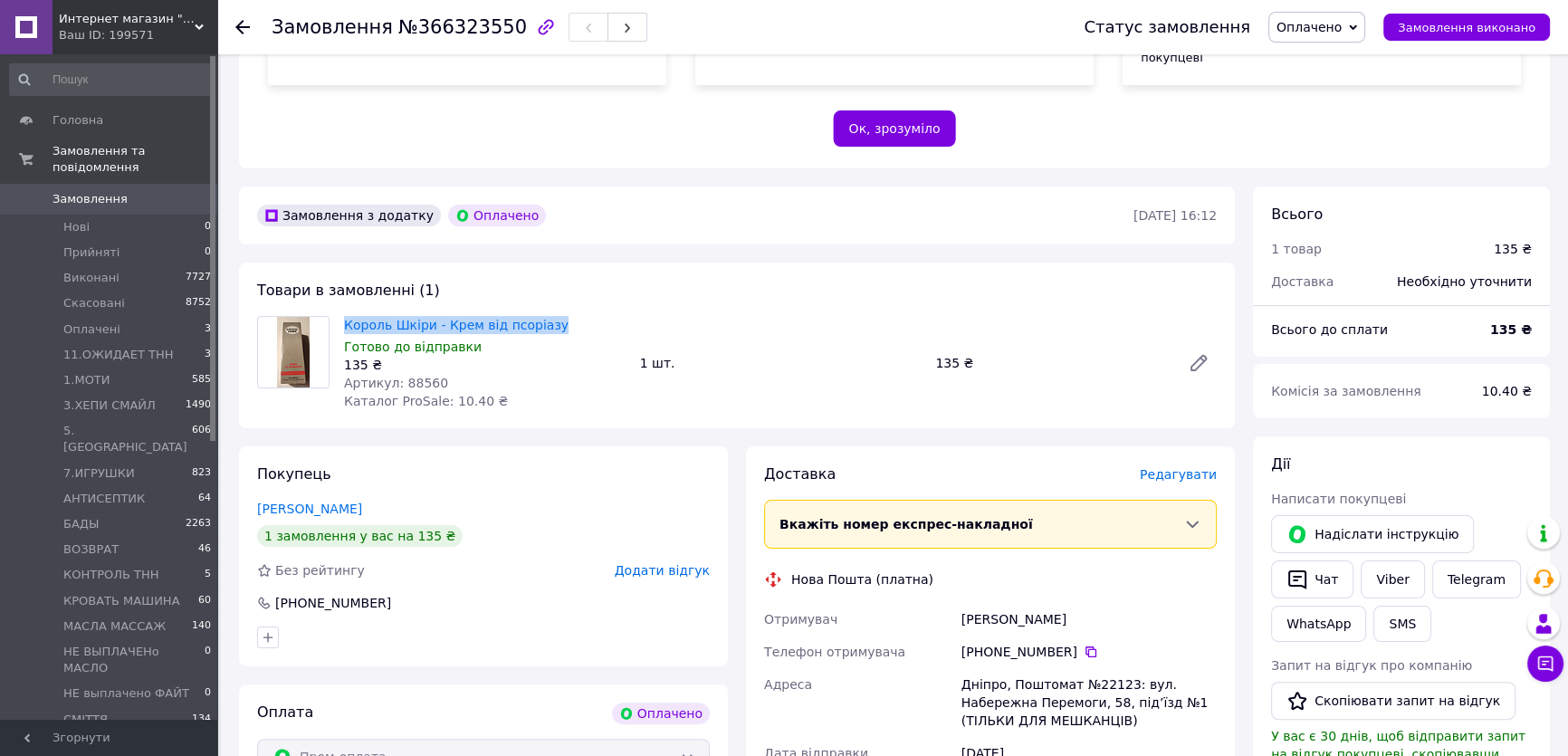
scroll to position [659, 0]
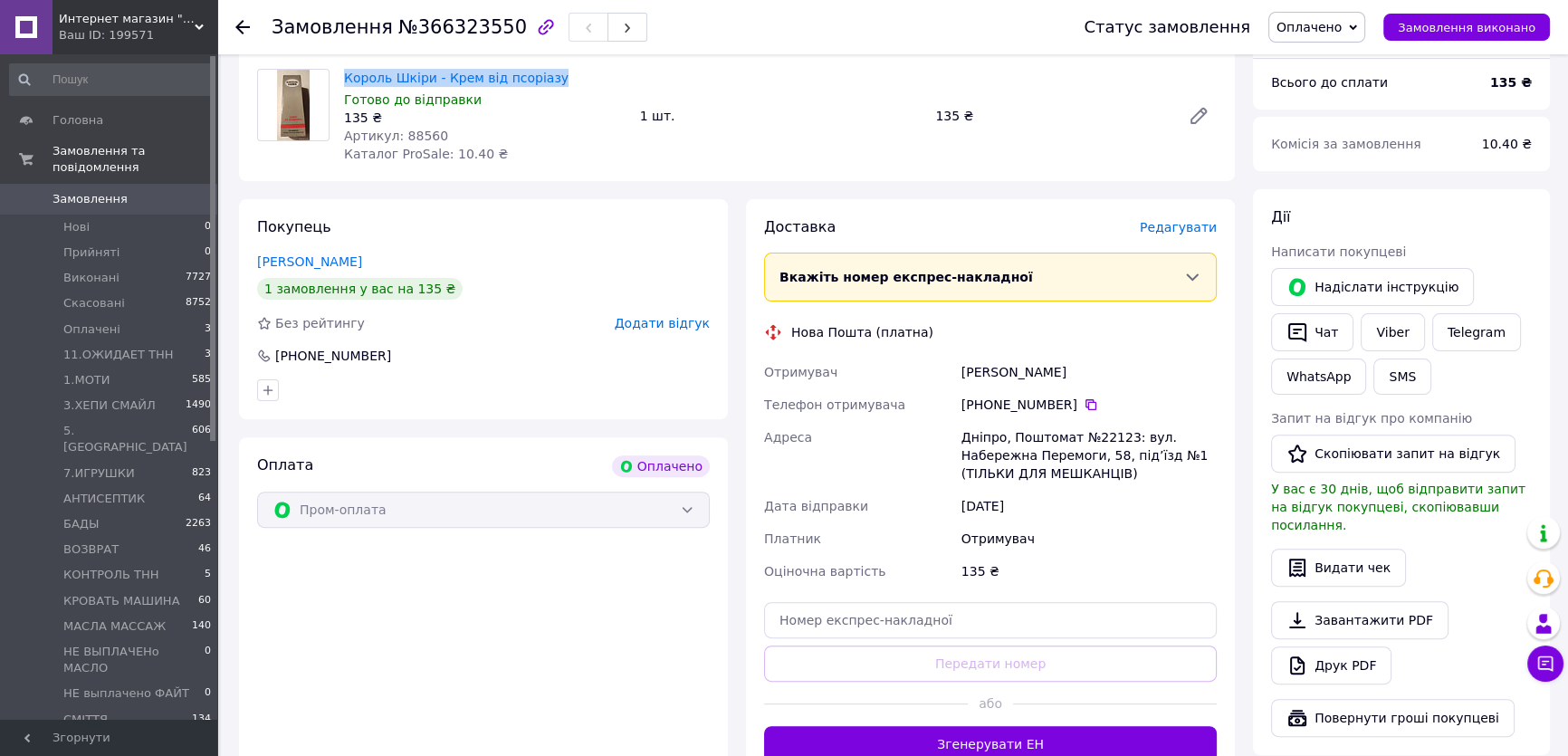
drag, startPoint x: 1179, startPoint y: 318, endPoint x: 1163, endPoint y: 303, distance: 21.9
click at [1178, 356] on div "Отримувач [PERSON_NAME] Телефон отримувача +380 66 183 26 [GEOGRAPHIC_DATA]: ву…" at bounding box center [990, 472] width 460 height 232
copy div "Отримувач [PERSON_NAME]"
drag, startPoint x: 1070, startPoint y: 351, endPoint x: 983, endPoint y: 352, distance: 87.0
click at [983, 396] on div "[PHONE_NUMBER]" at bounding box center [1089, 404] width 255 height 19
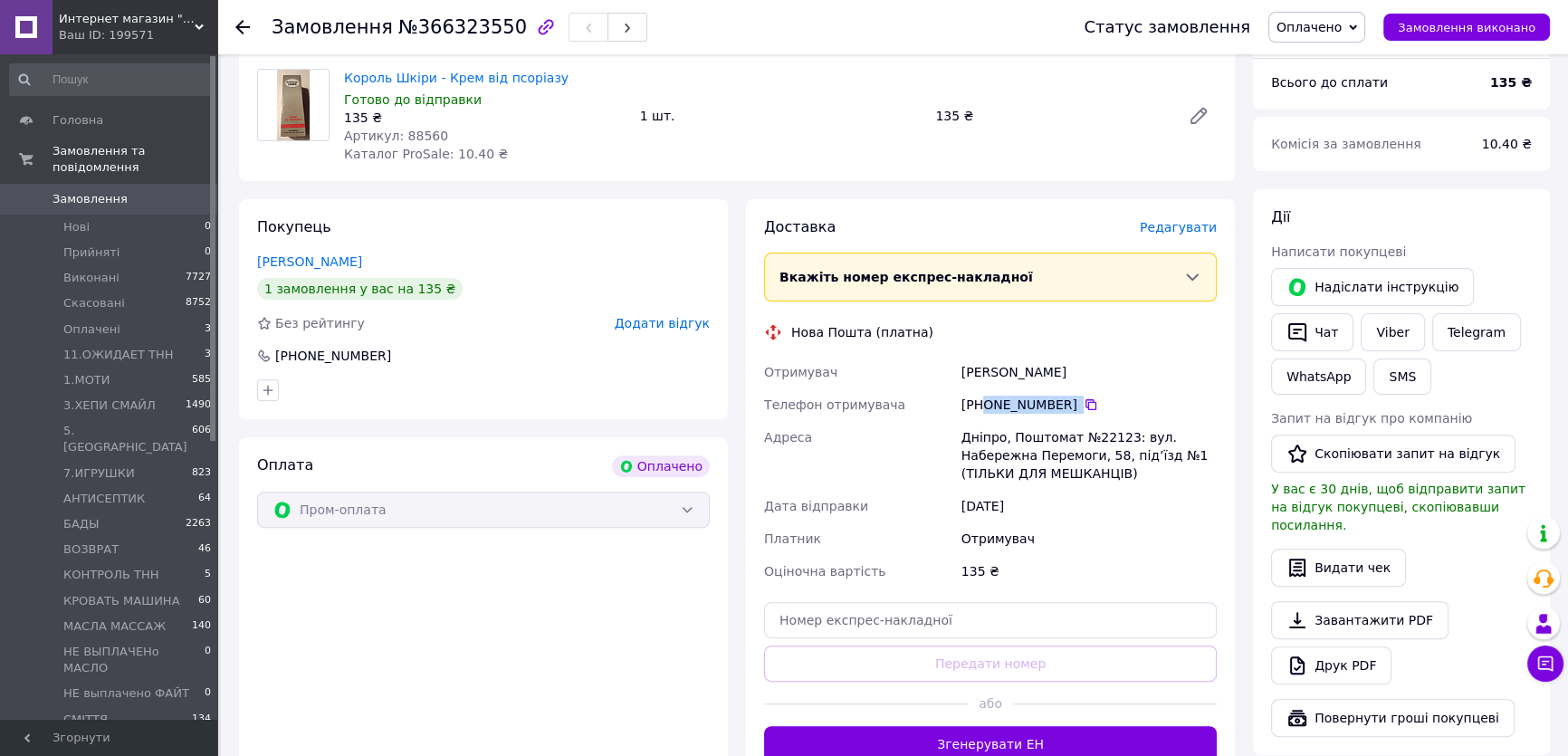
copy div "0 66 183 26 78"
click at [989, 421] on div "Дніпро, Поштомат №22123: вул. Набережна Перемоги, 58, під’їзд №1 (ТІЛЬКИ ДЛЯ МЕ…" at bounding box center [1089, 455] width 263 height 69
copy div "Дніпро"
click at [1318, 19] on span "Оплачено" at bounding box center [1308, 26] width 65 height 15
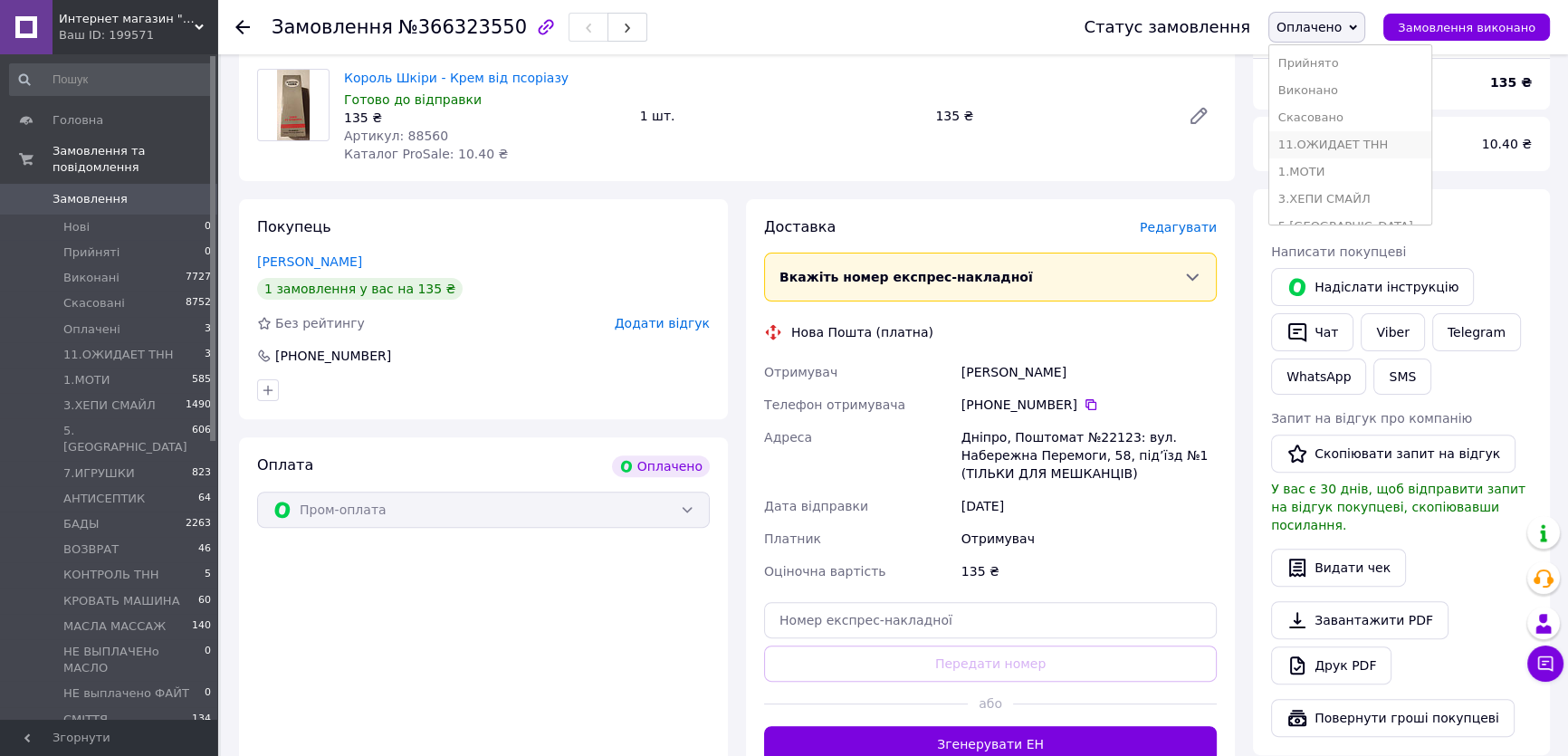
click at [1359, 145] on li "11.ОЖИДАЕТ ТНН" at bounding box center [1350, 145] width 162 height 27
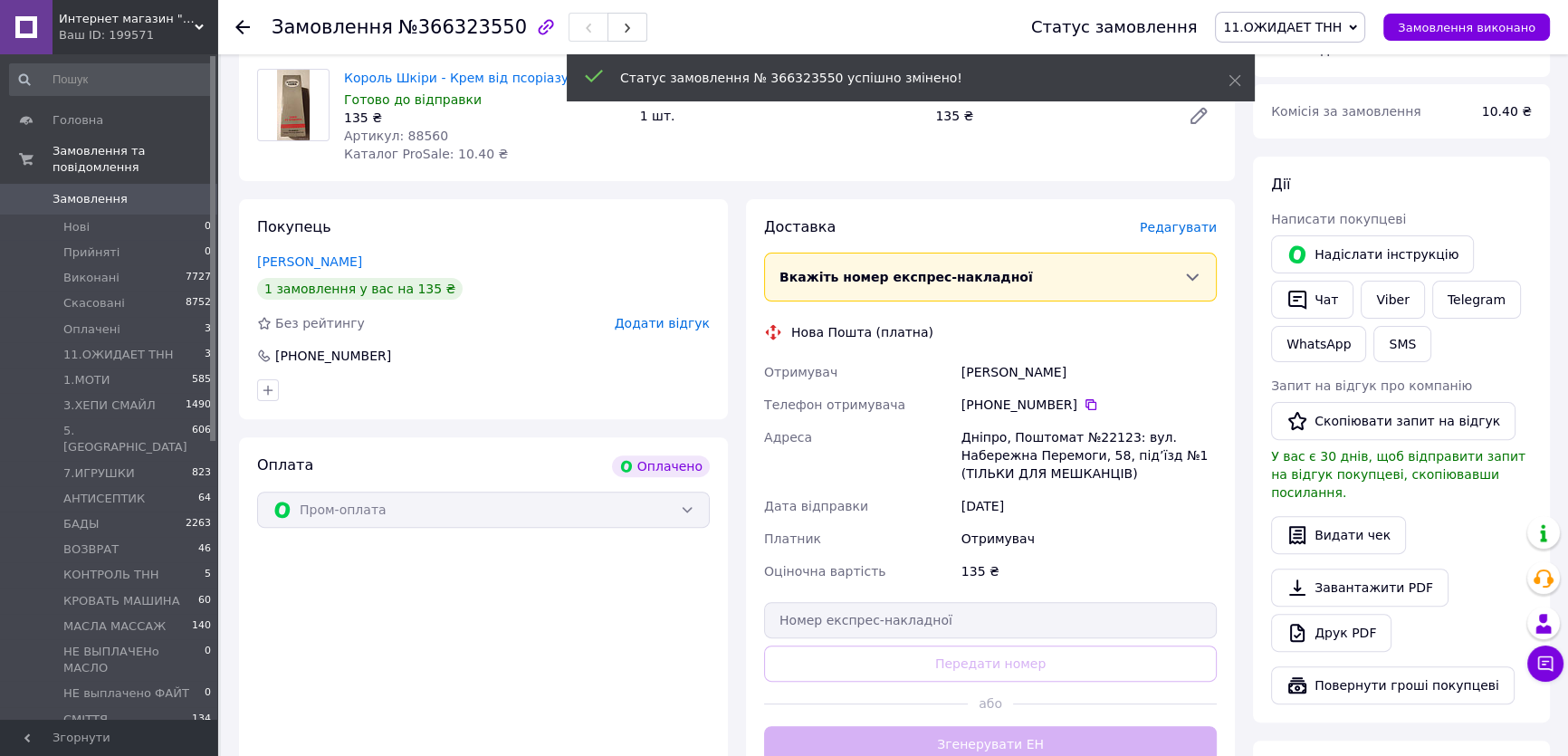
click at [1103, 421] on div "Дніпро, Поштомат №22123: вул. Набережна Перемоги, 58, під’їзд №1 (ТІЛЬКИ ДЛЯ МЕ…" at bounding box center [1089, 455] width 263 height 69
copy div "22123"
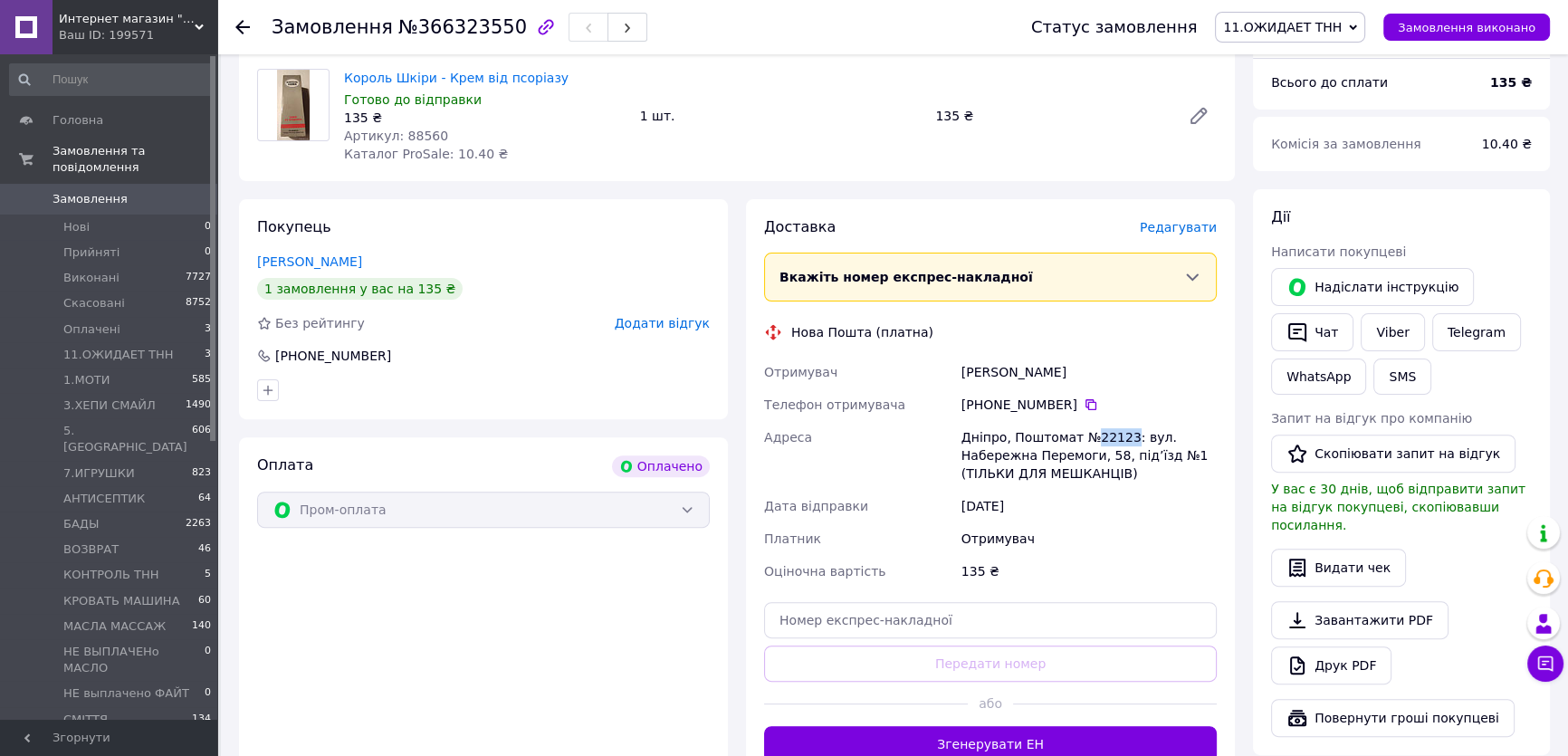
click at [186, 191] on link "Замовлення 0" at bounding box center [111, 200] width 222 height 31
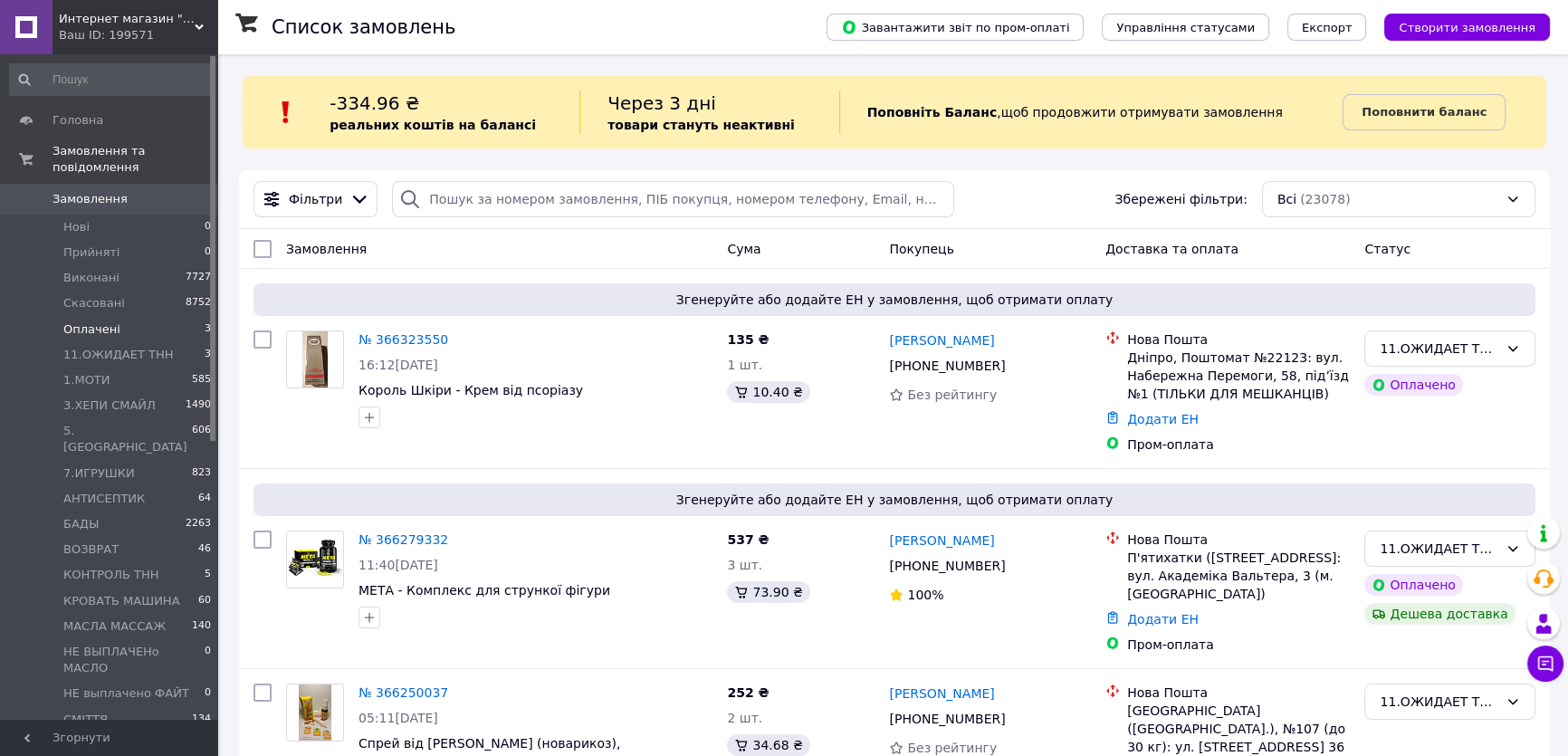
click at [136, 317] on li "Оплачені 3" at bounding box center [111, 329] width 222 height 25
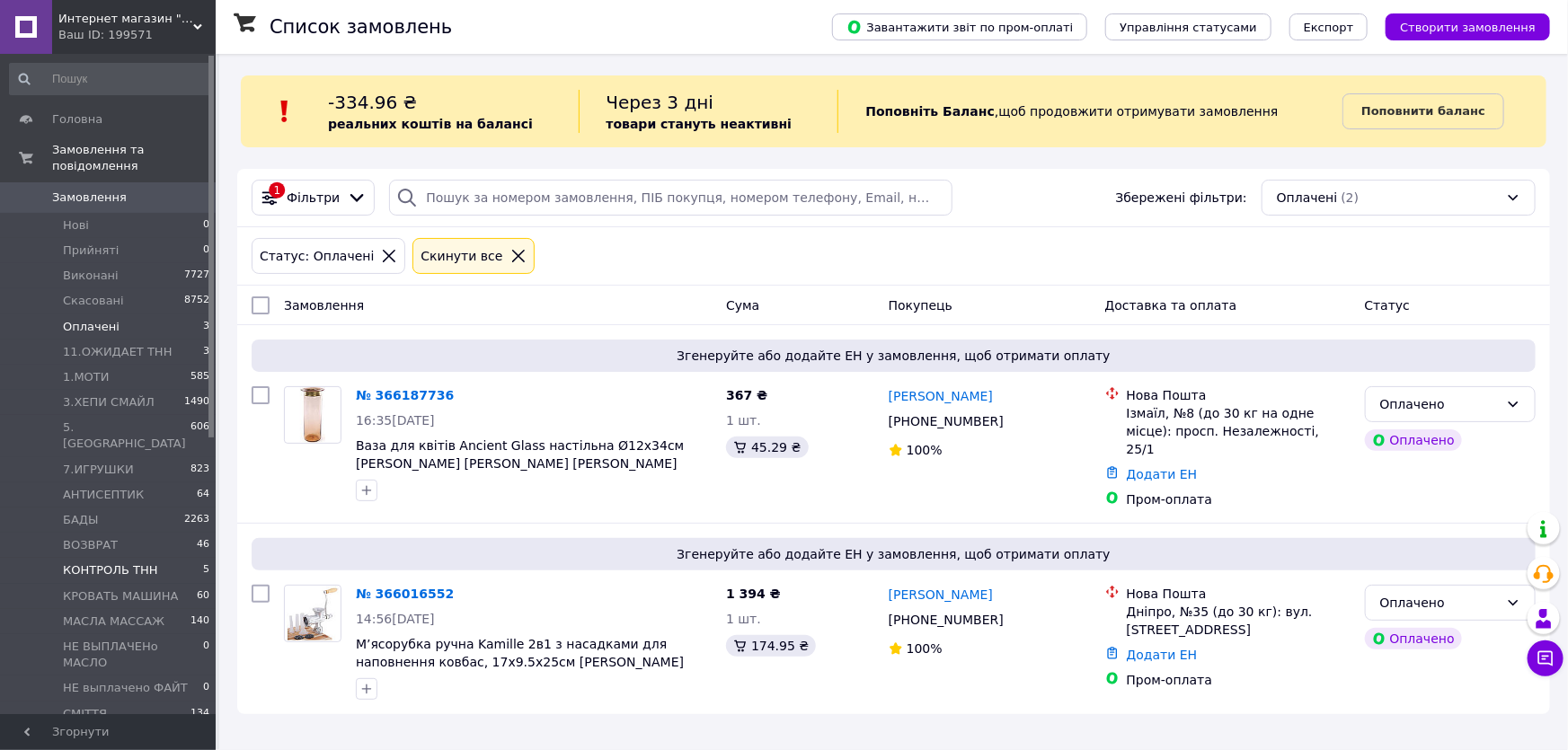
click at [112, 562] on span "КОНТРОЛЬ ТНН" at bounding box center [110, 570] width 96 height 16
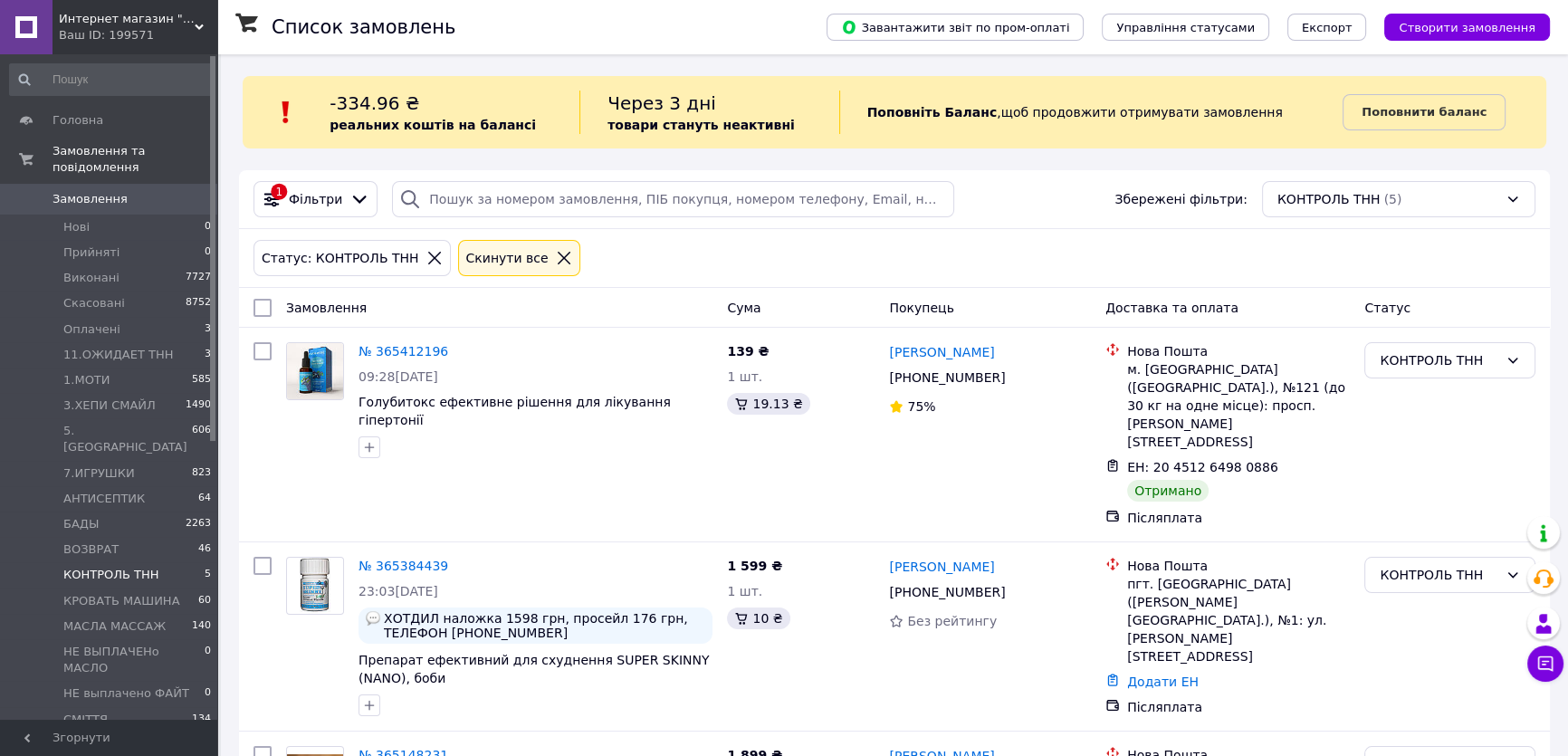
click at [157, 191] on span "Замовлення" at bounding box center [110, 199] width 115 height 17
